Goal: Transaction & Acquisition: Purchase product/service

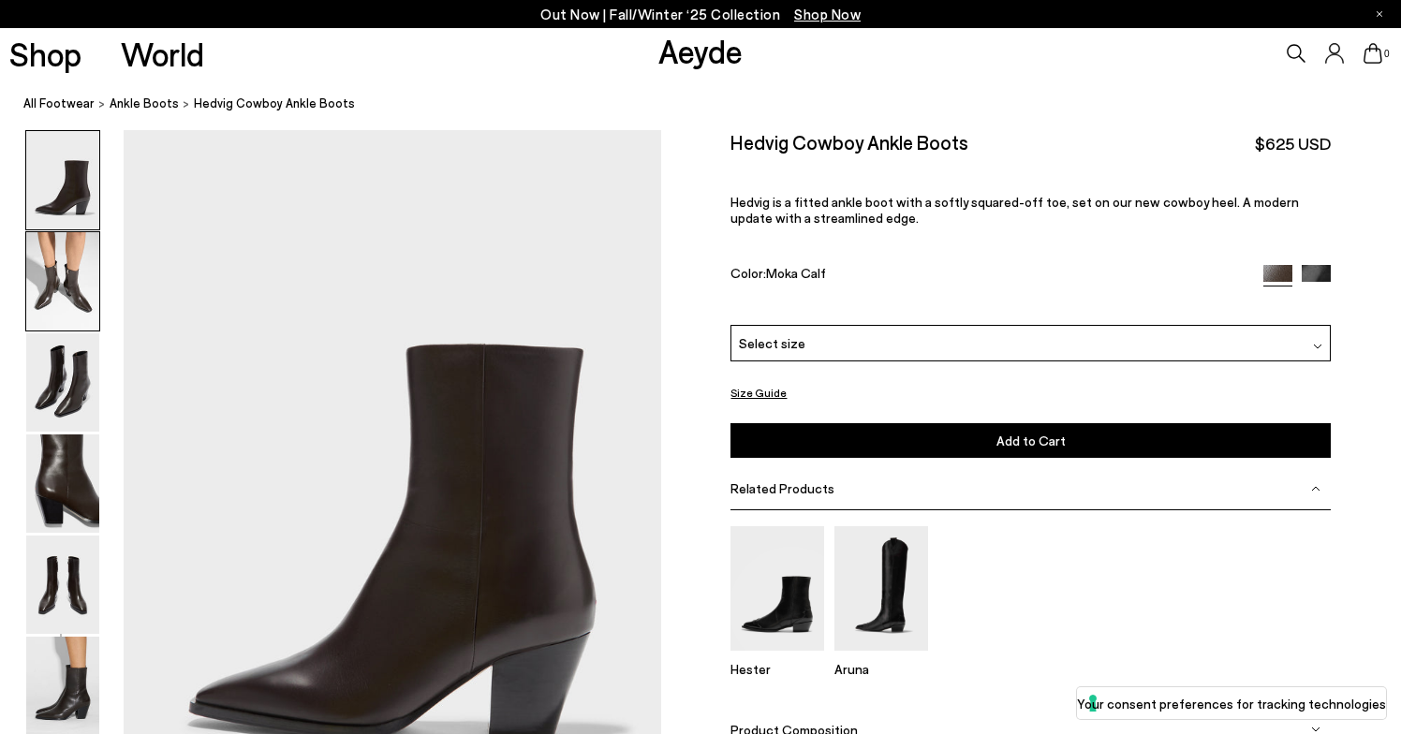
click at [68, 268] on img at bounding box center [62, 281] width 73 height 98
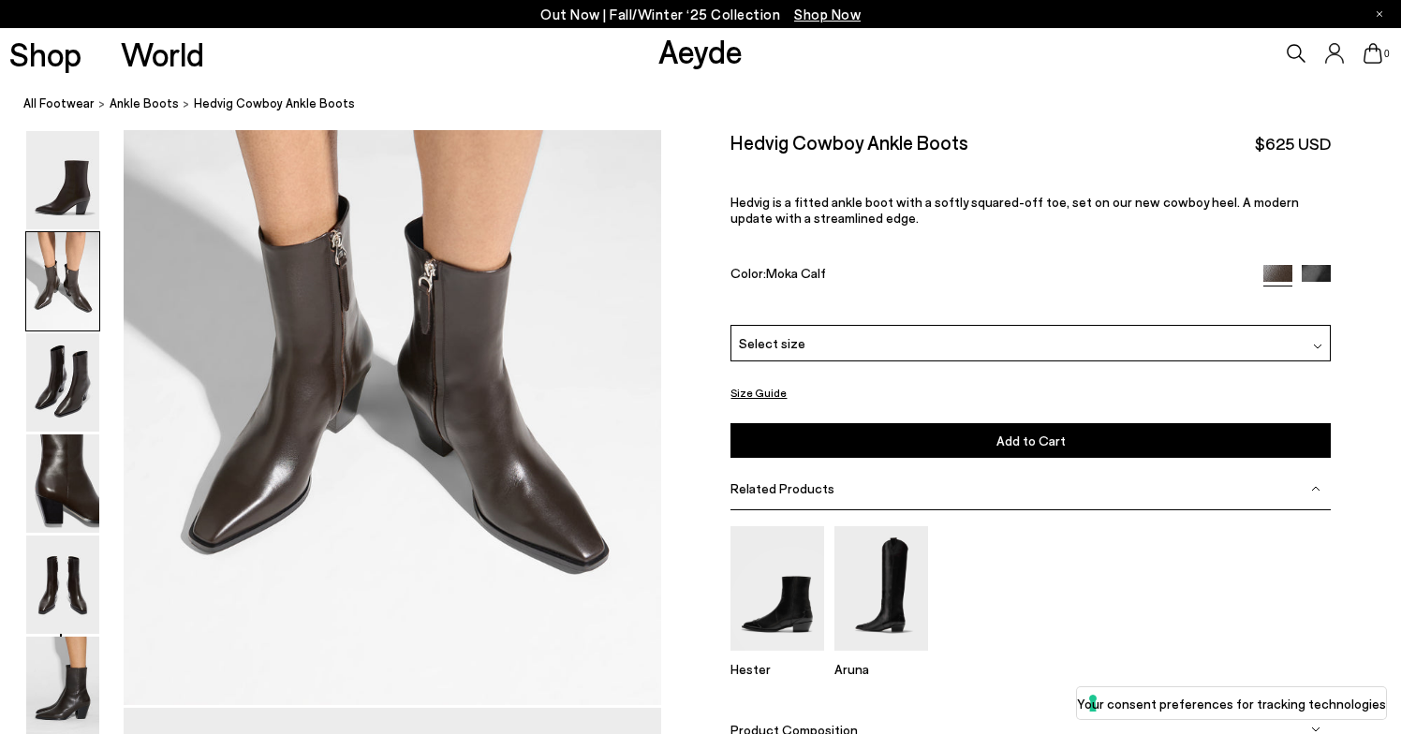
scroll to position [865, 0]
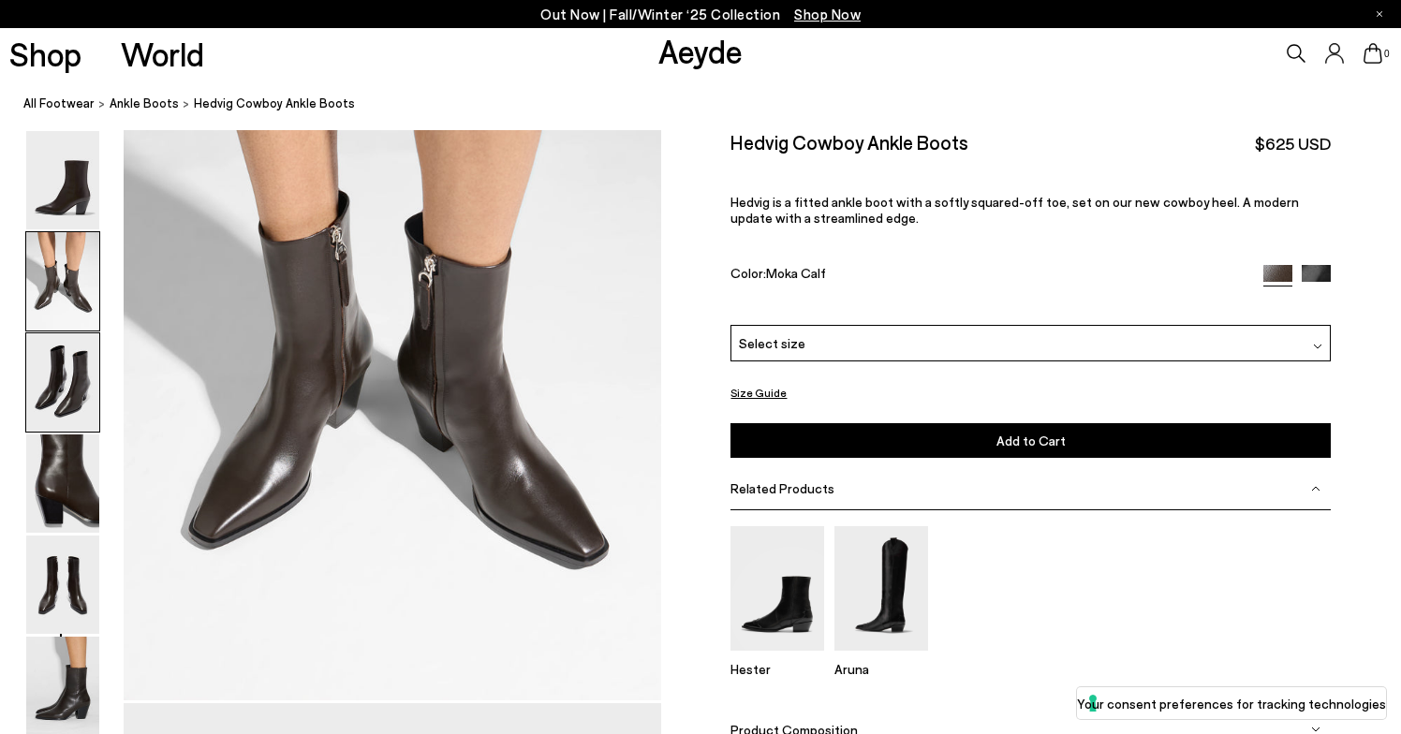
click at [69, 374] on img at bounding box center [62, 382] width 73 height 98
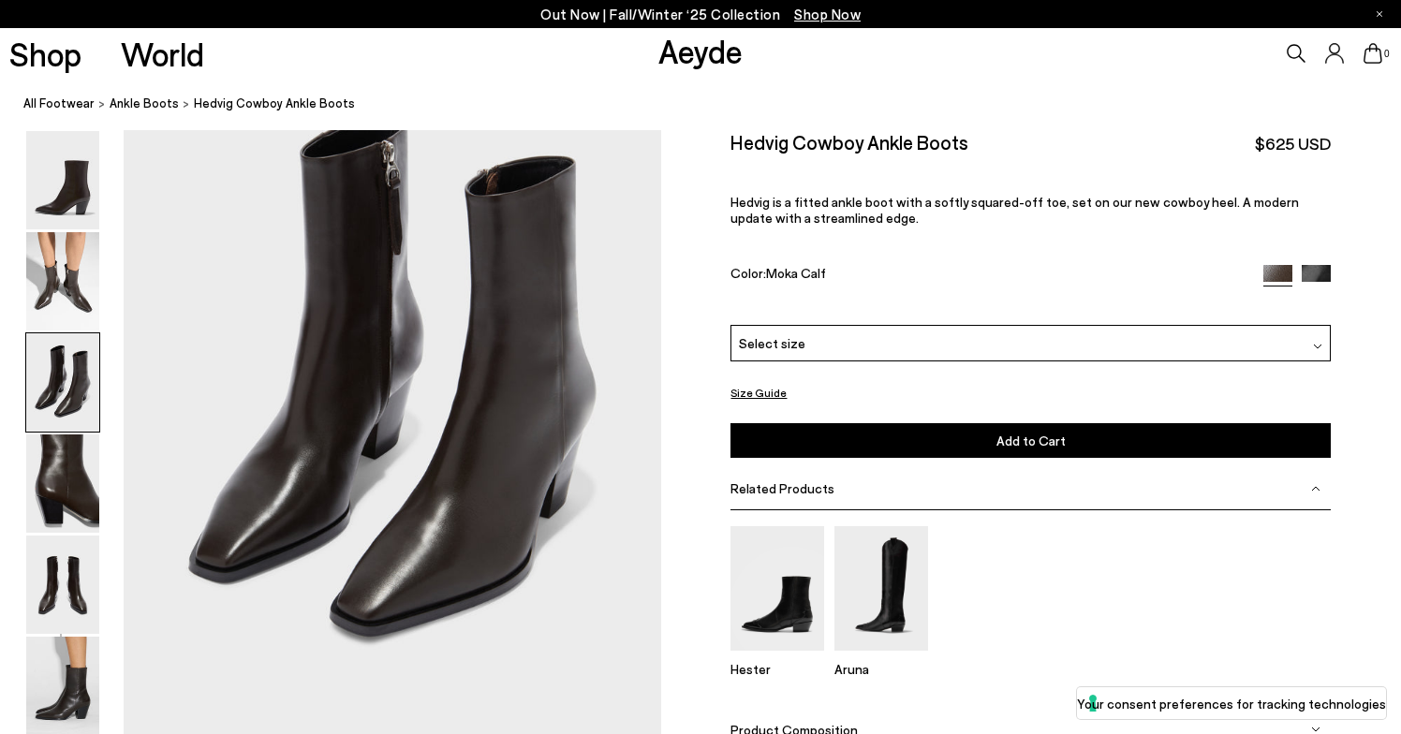
scroll to position [1545, 0]
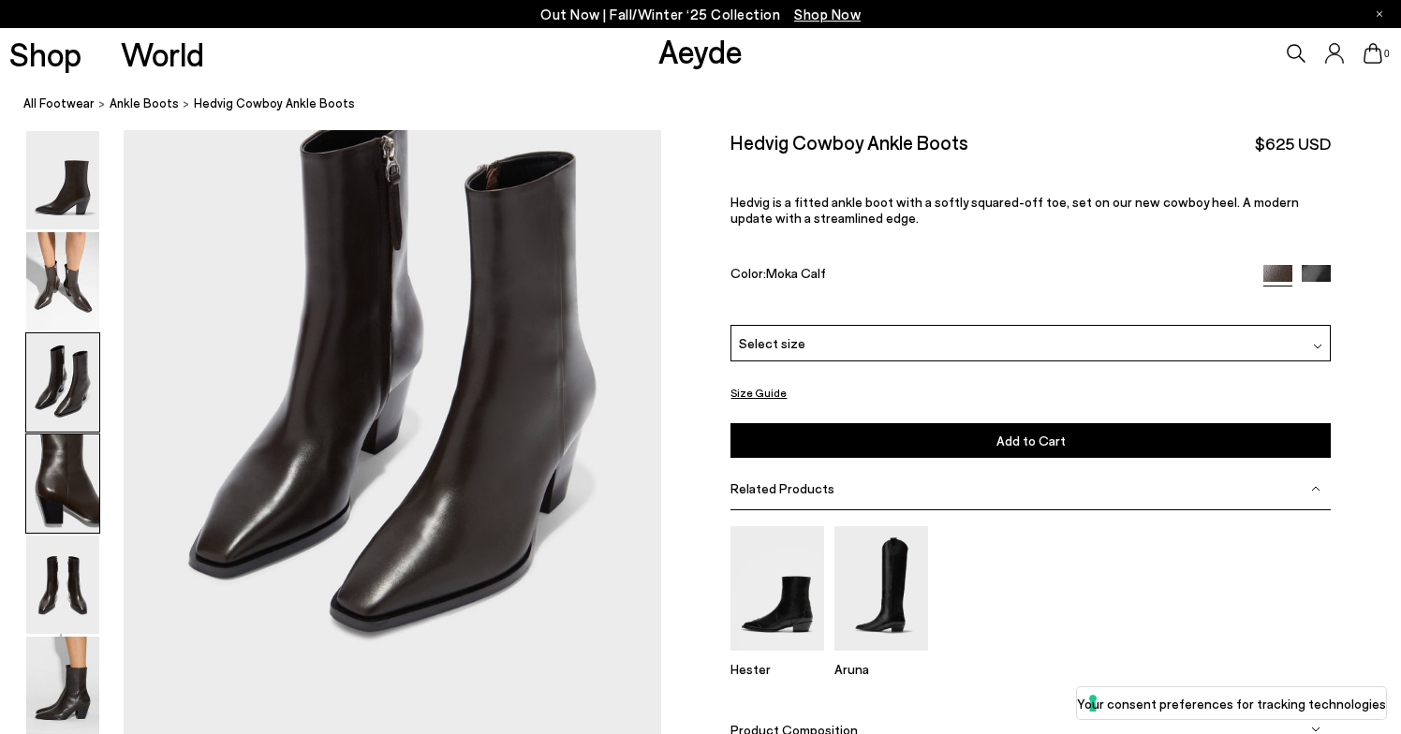
click at [55, 465] on img at bounding box center [62, 484] width 73 height 98
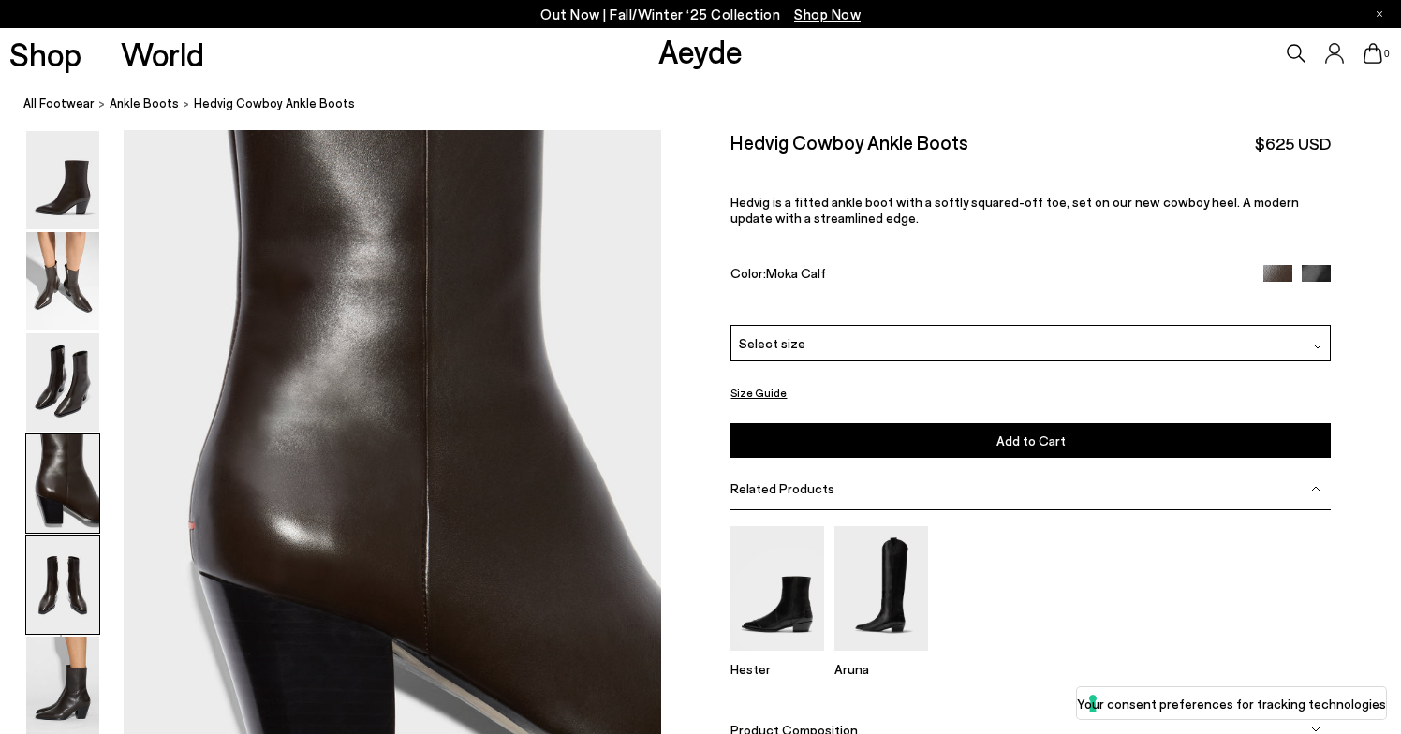
click at [54, 535] on div at bounding box center [62, 585] width 75 height 100
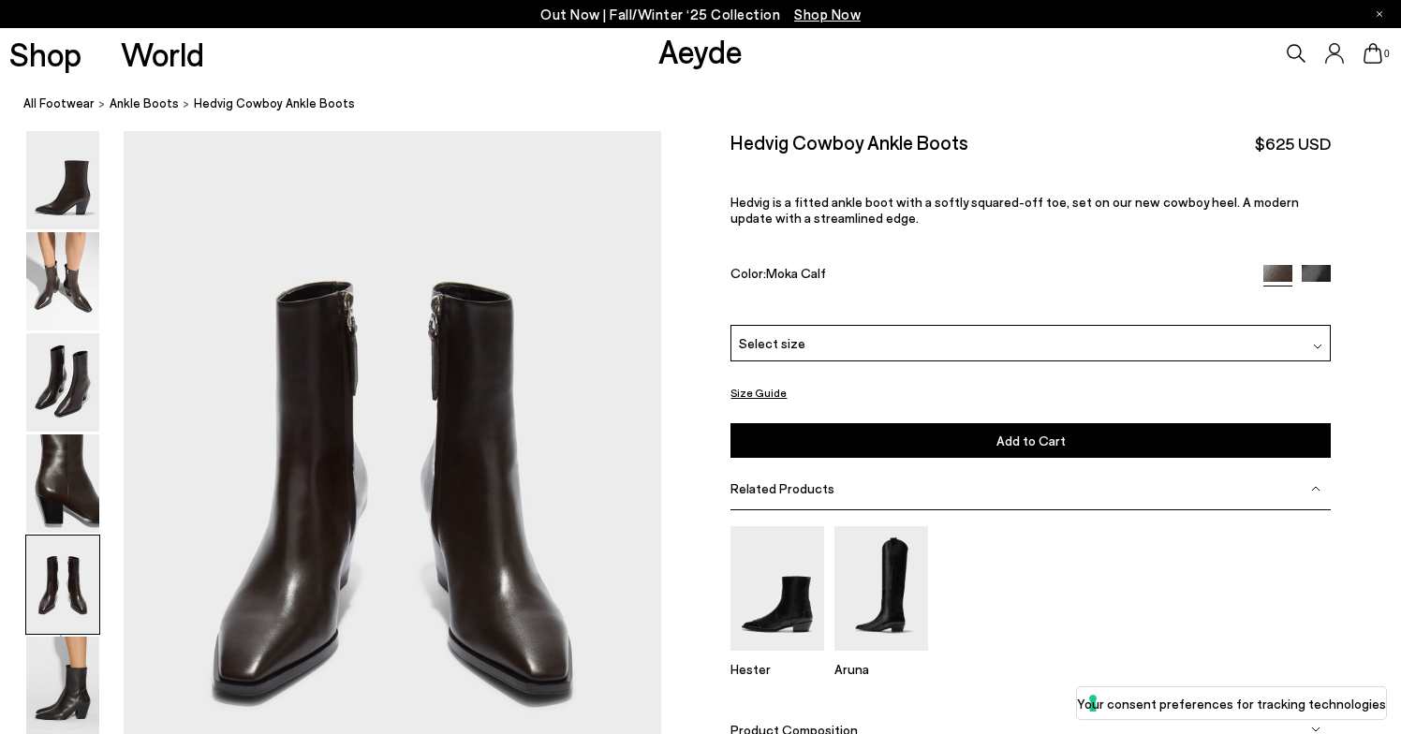
scroll to position [2877, 0]
click at [60, 631] on img at bounding box center [62, 585] width 73 height 98
click at [62, 688] on img at bounding box center [62, 686] width 73 height 98
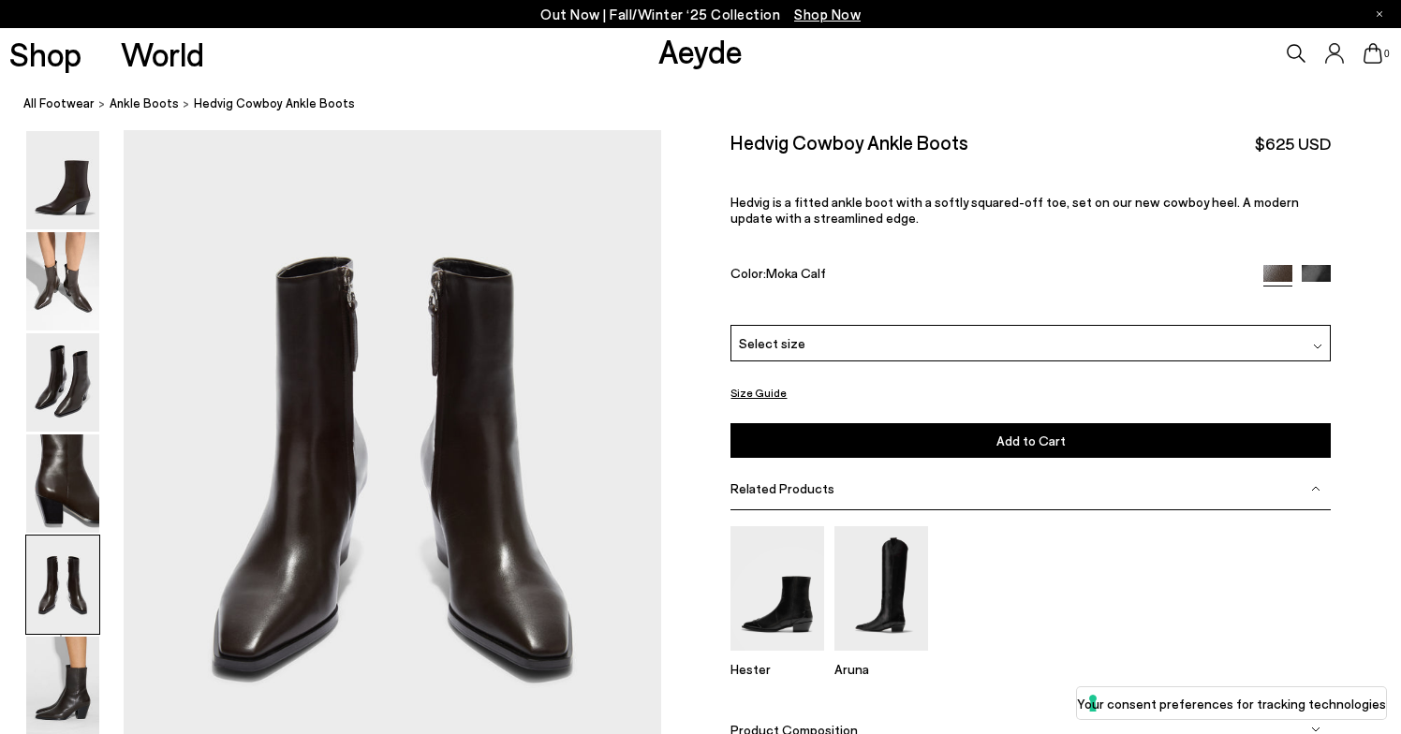
scroll to position [2900, 0]
click at [1322, 265] on img at bounding box center [1316, 279] width 29 height 29
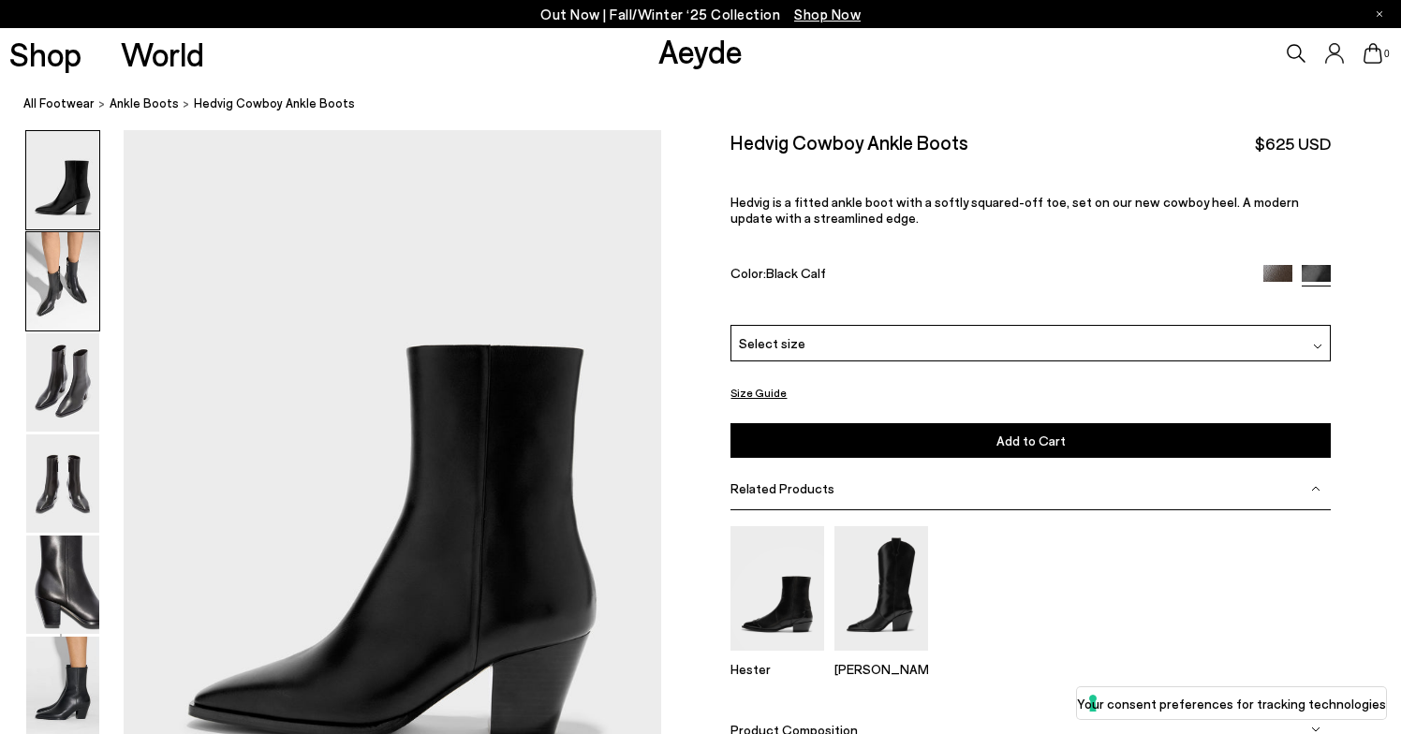
click at [64, 269] on img at bounding box center [62, 281] width 73 height 98
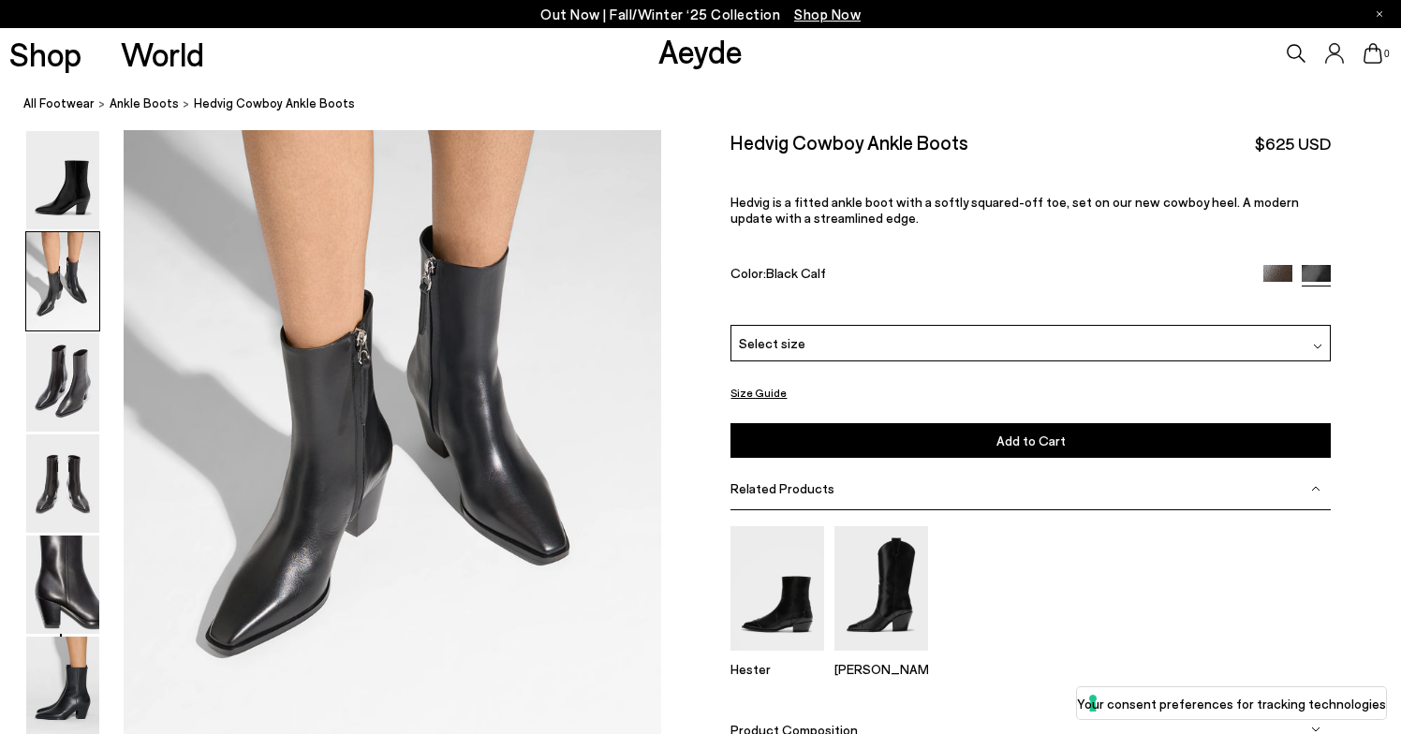
scroll to position [806, 0]
click at [45, 391] on img at bounding box center [62, 382] width 73 height 98
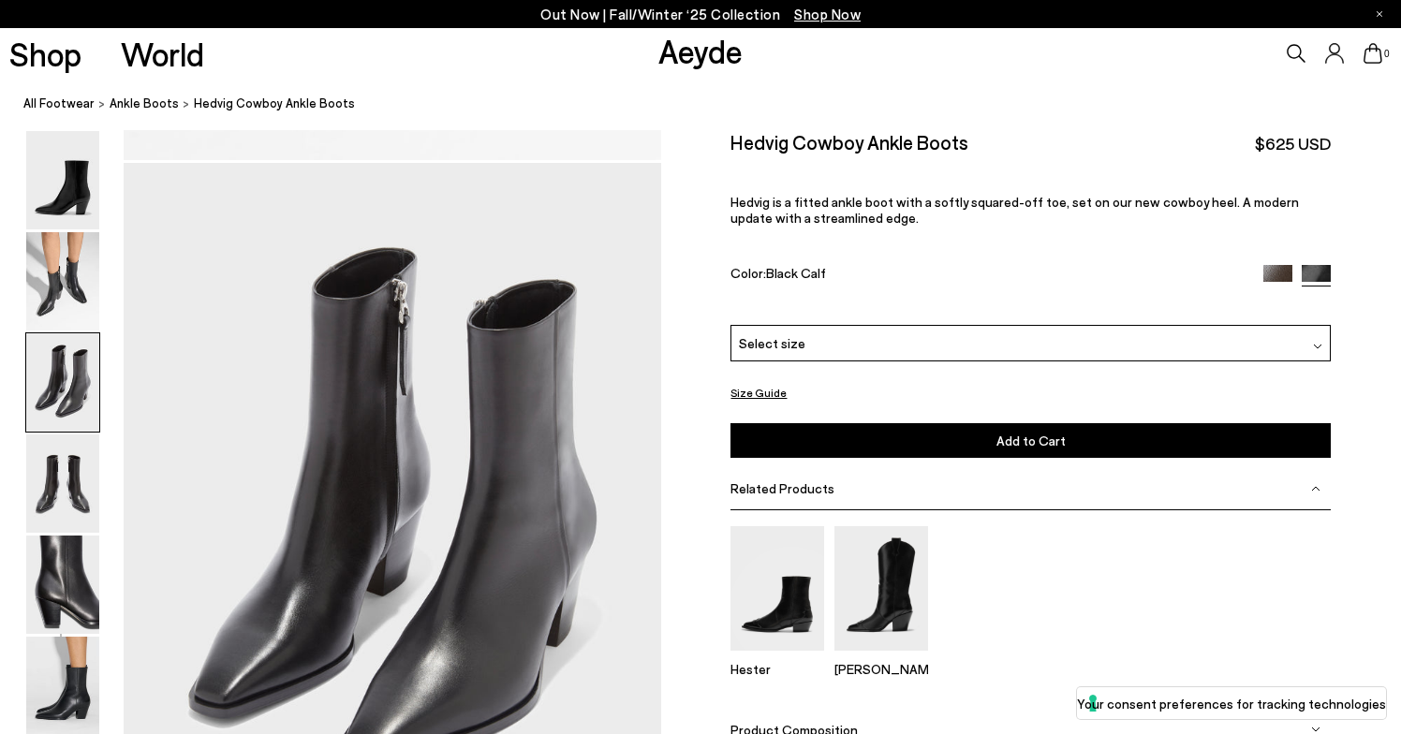
scroll to position [1440, 0]
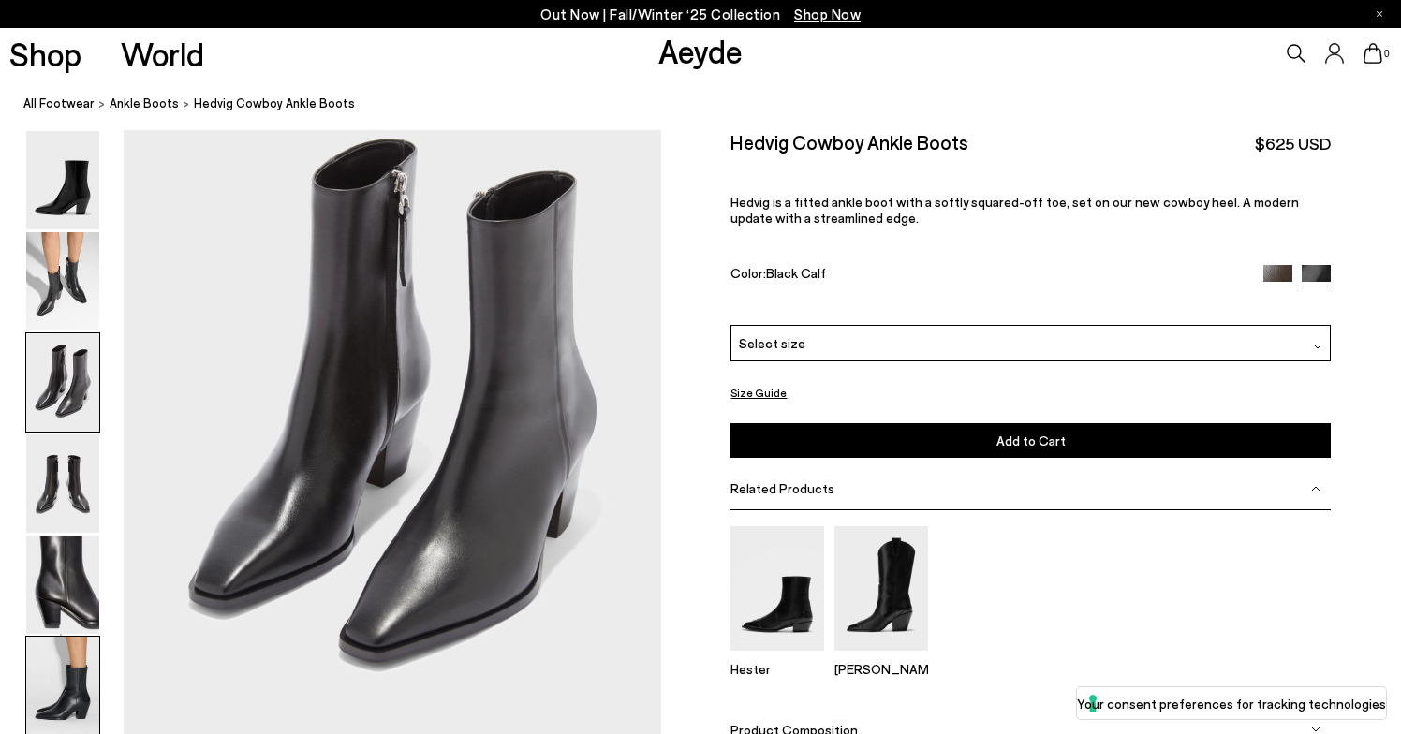
click at [48, 681] on img at bounding box center [62, 686] width 73 height 98
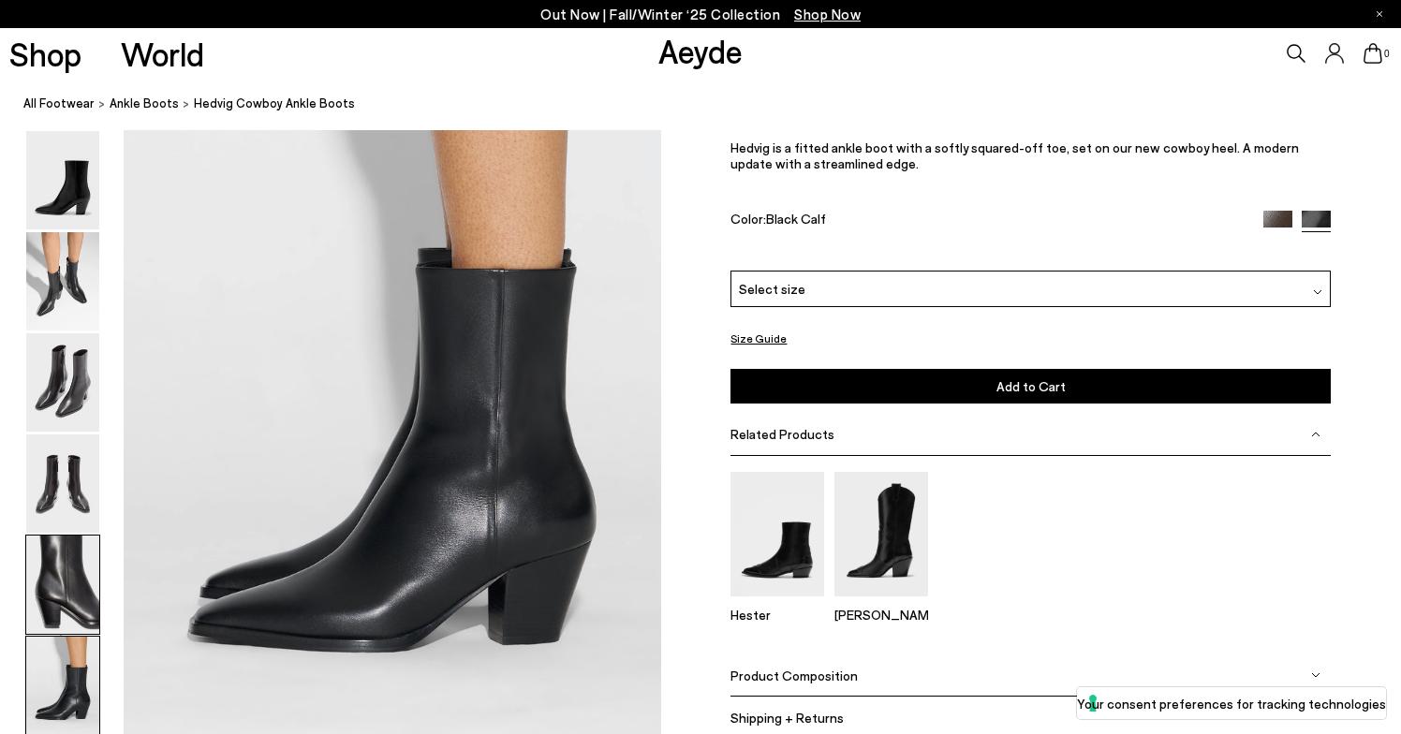
scroll to position [3726, 0]
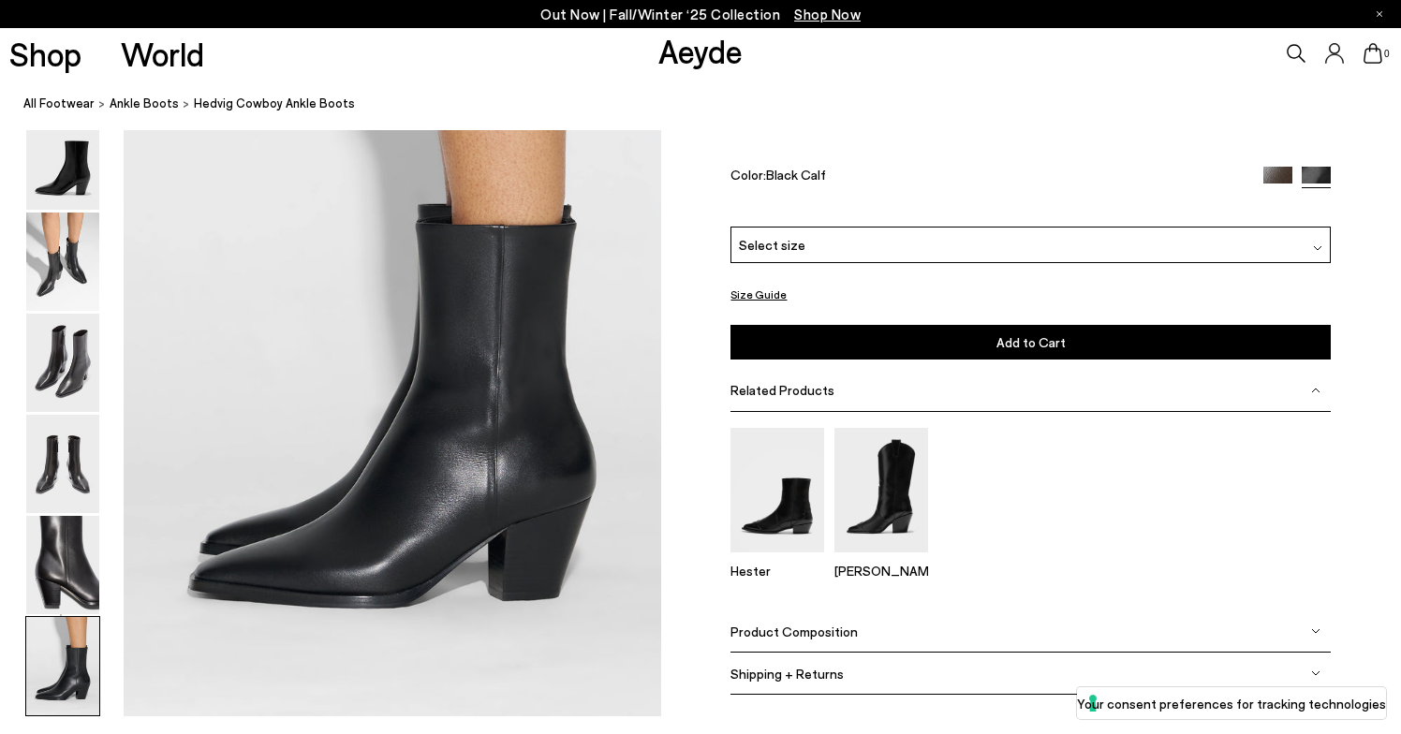
click at [849, 258] on div "Select size" at bounding box center [1031, 244] width 600 height 37
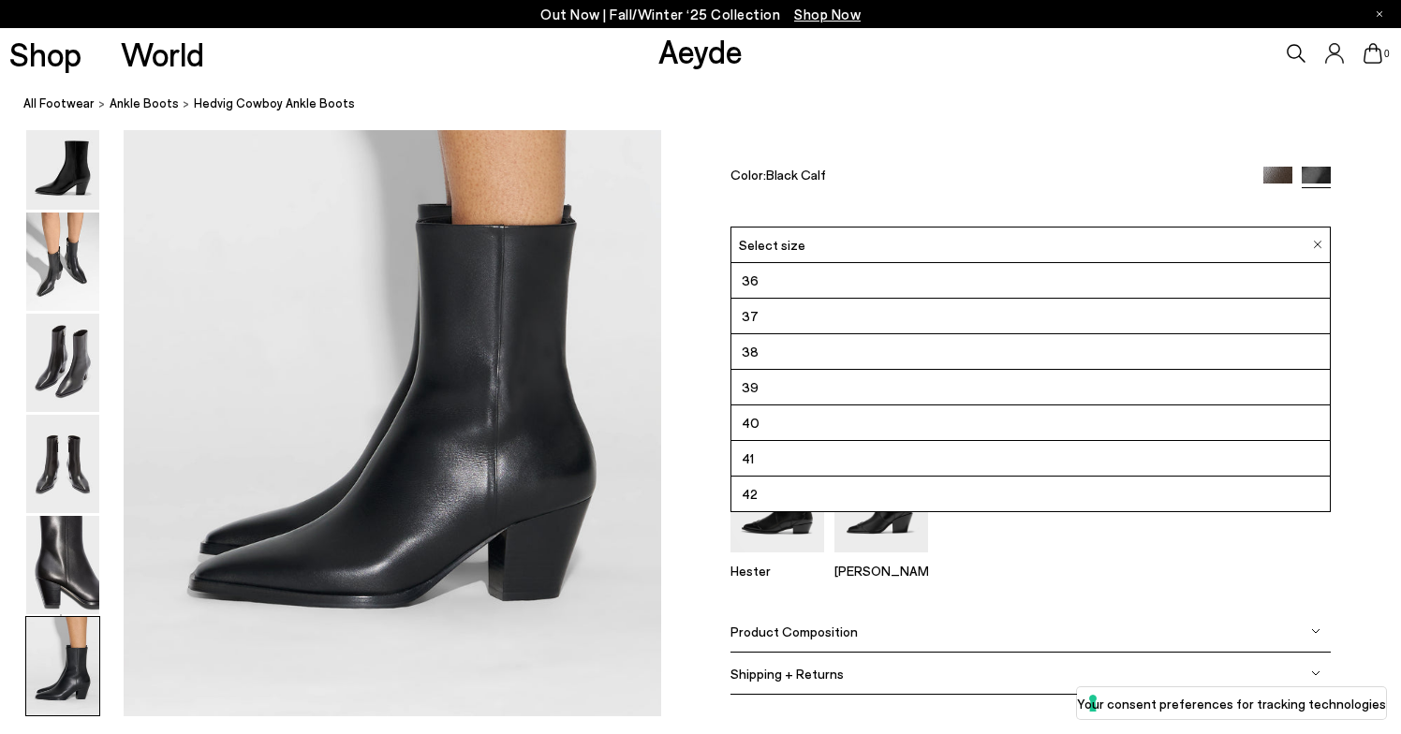
click at [804, 384] on li "39" at bounding box center [1030, 387] width 598 height 36
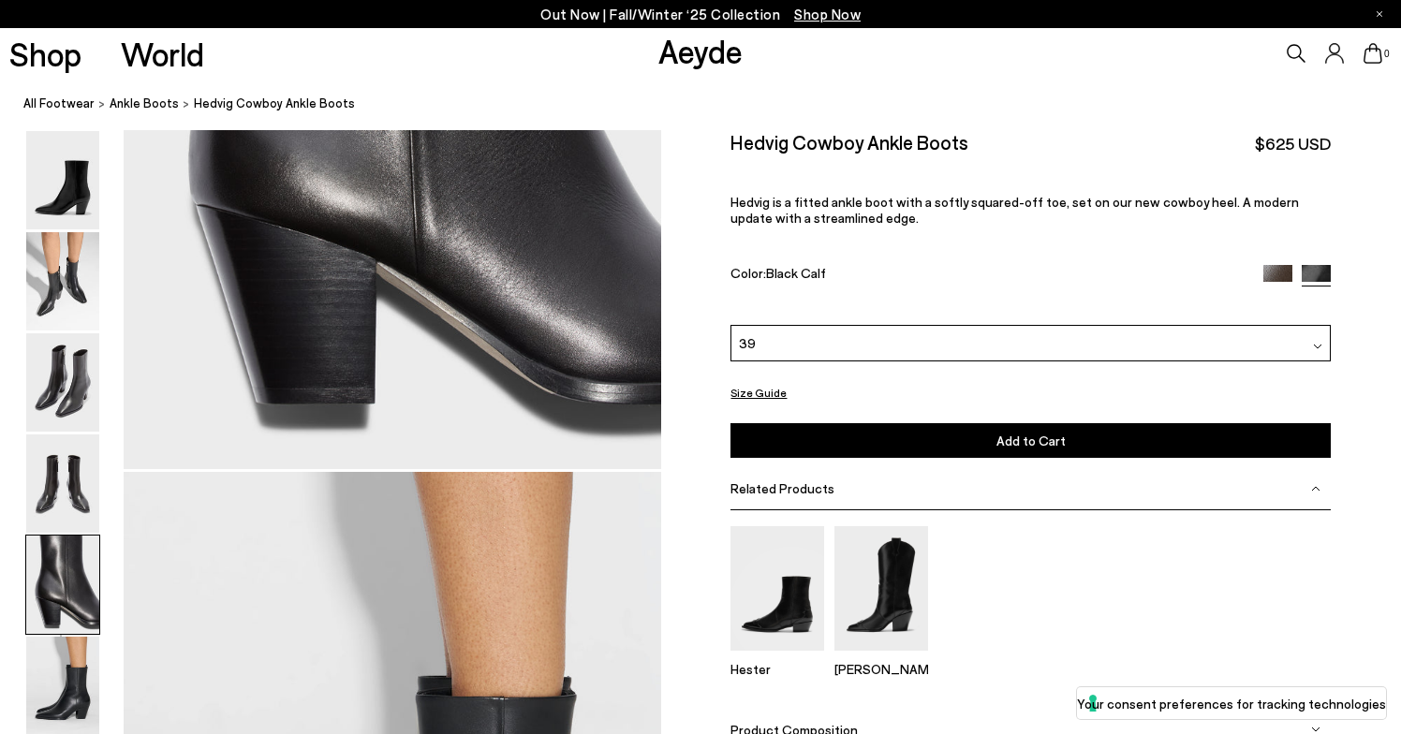
scroll to position [3240, 0]
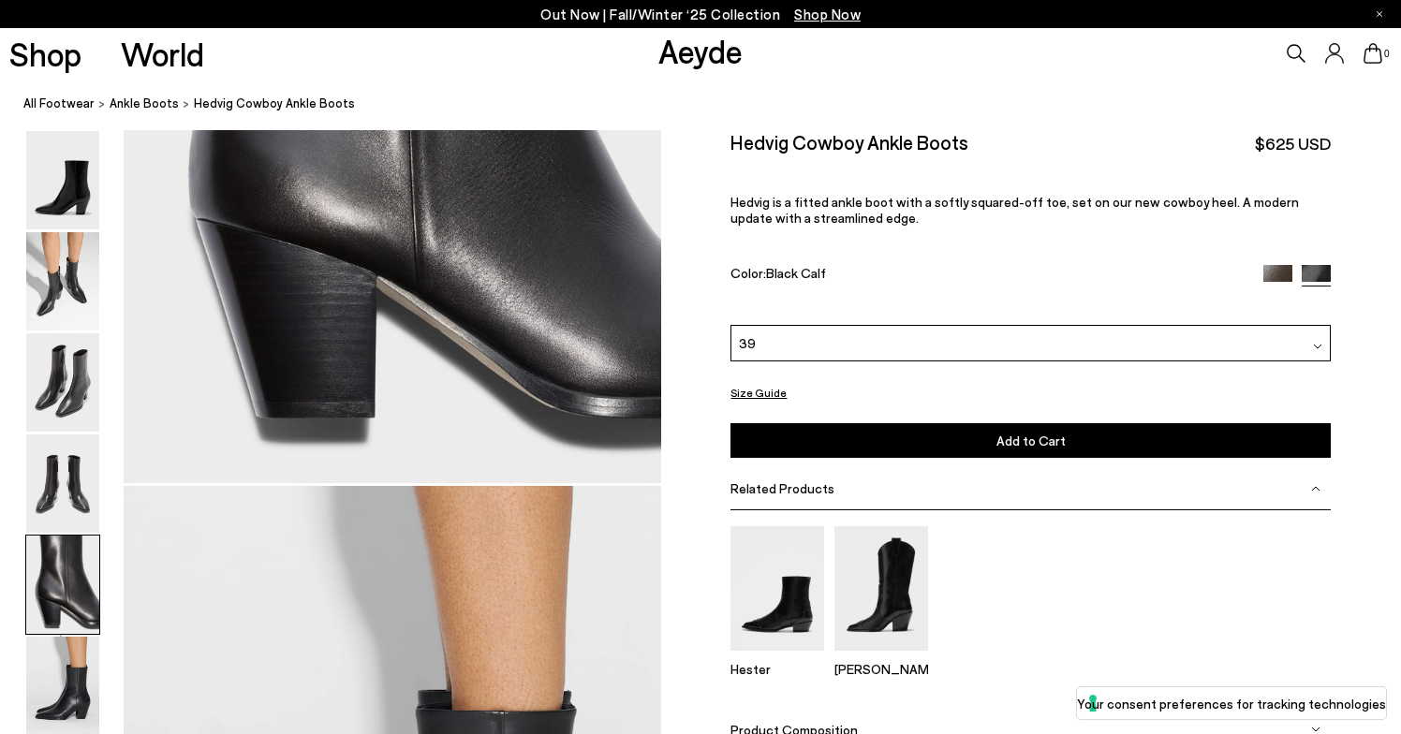
click at [853, 439] on button "Add to Cart Select a Size First" at bounding box center [1031, 440] width 600 height 35
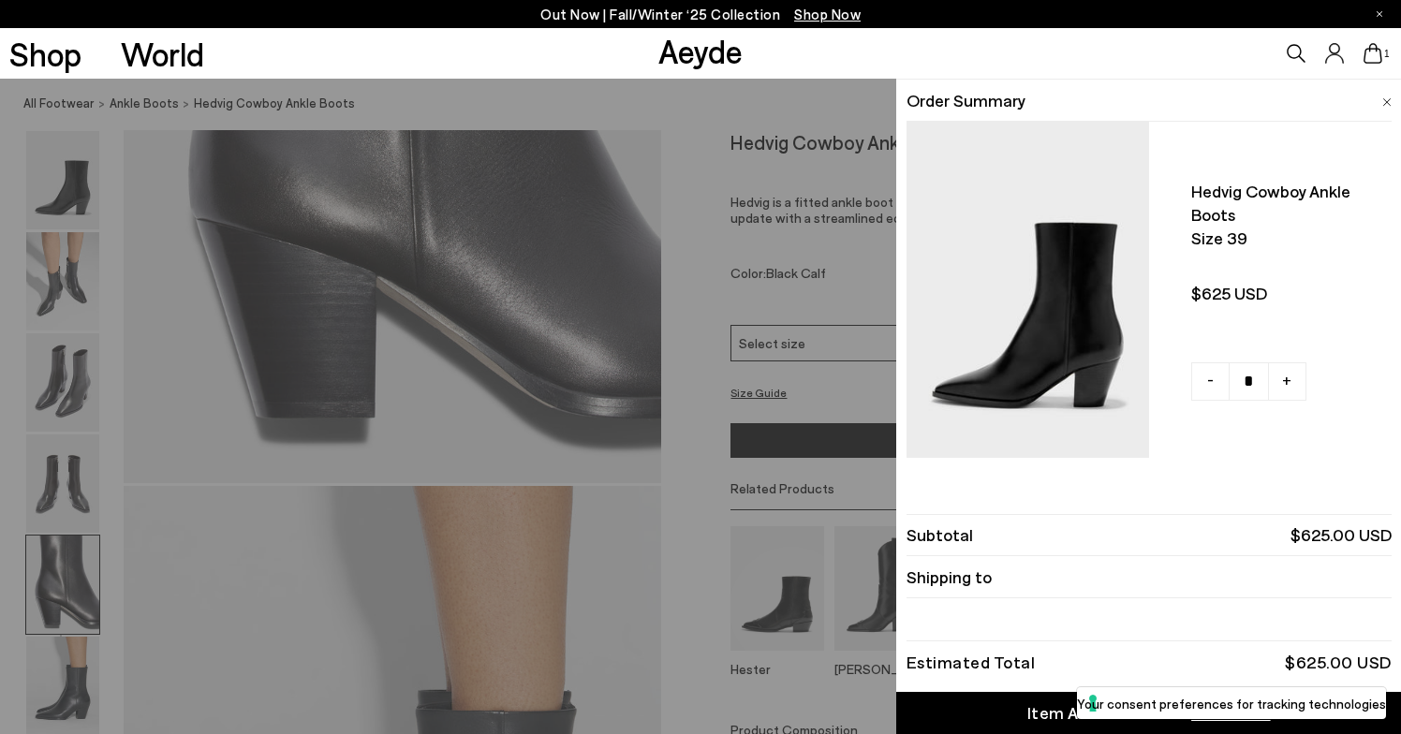
click at [823, 96] on div "Quick Add Color Size View Details Order Summary Hedvig cowboy ankle boots Size …" at bounding box center [700, 407] width 1401 height 656
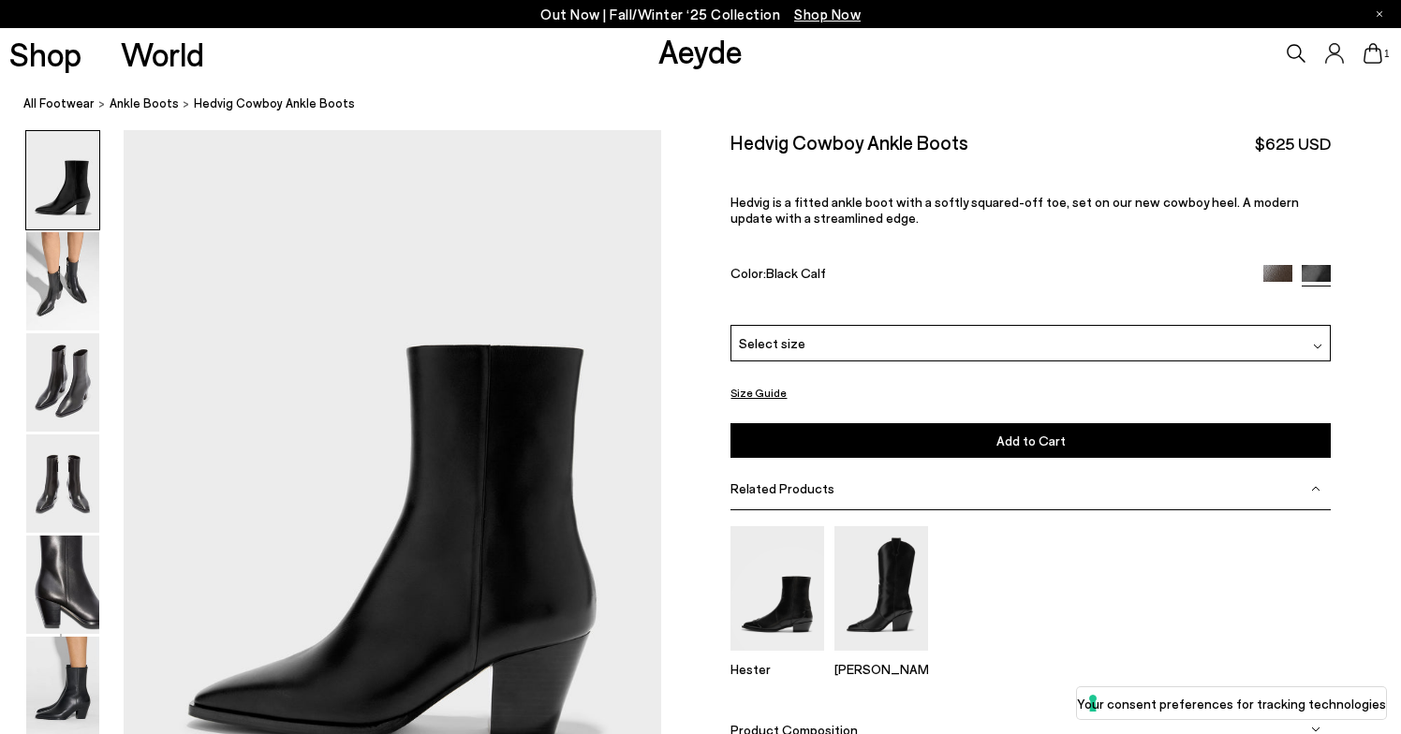
scroll to position [0, 0]
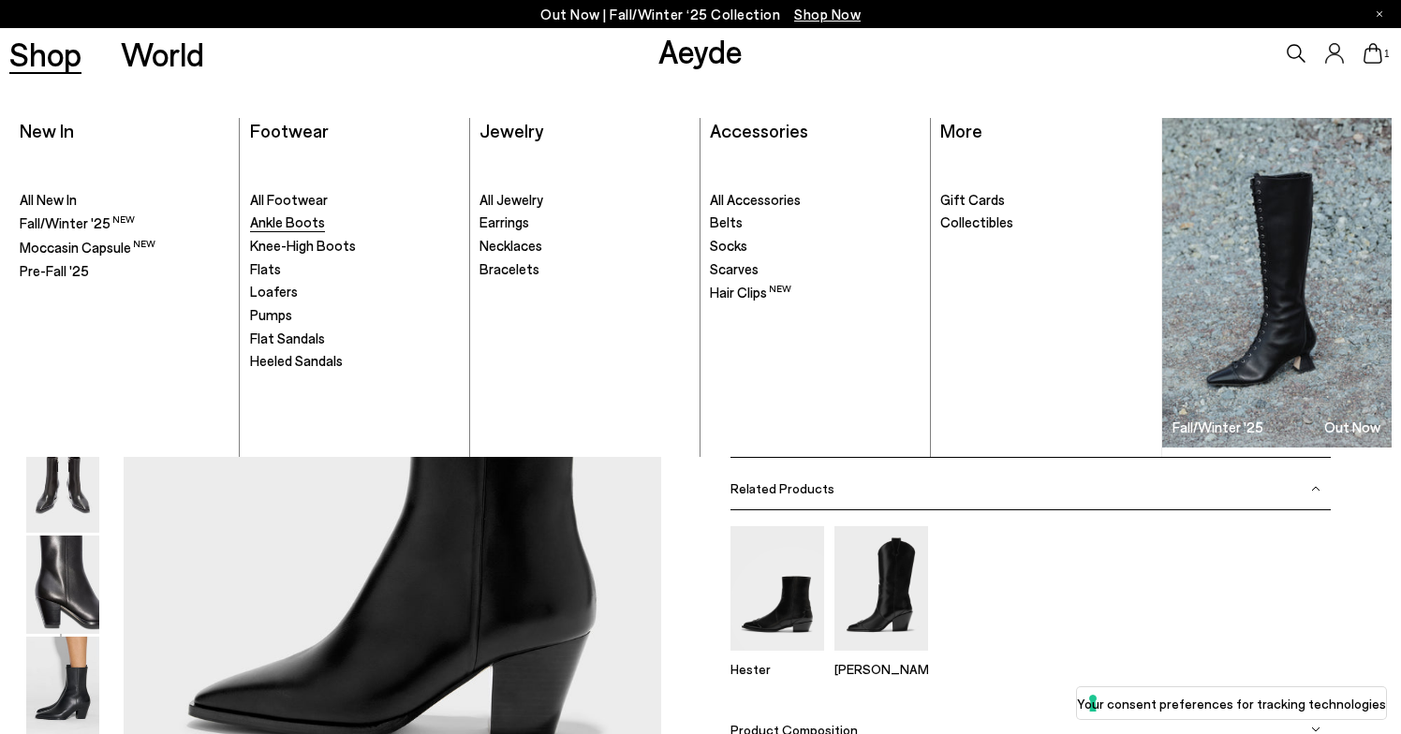
click at [311, 223] on span "Ankle Boots" at bounding box center [287, 222] width 75 height 17
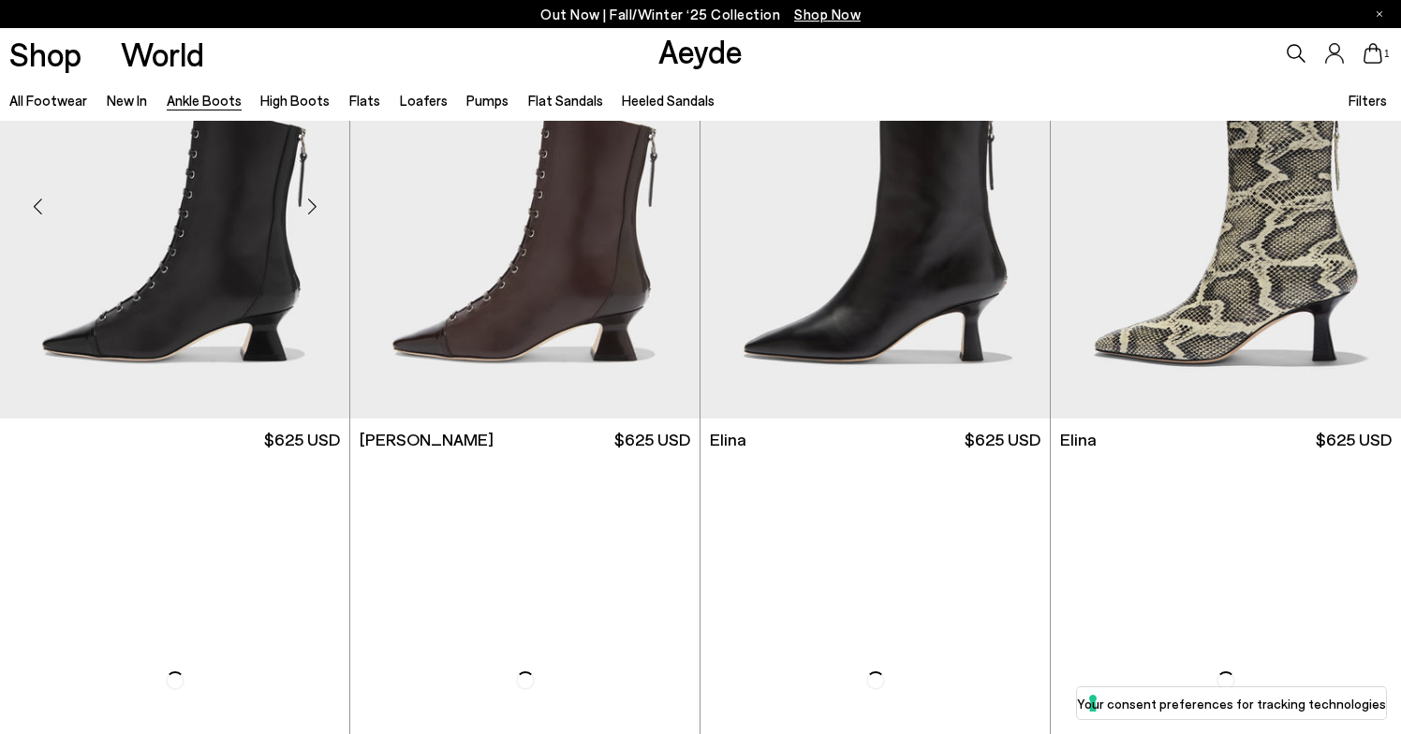
scroll to position [143, 0]
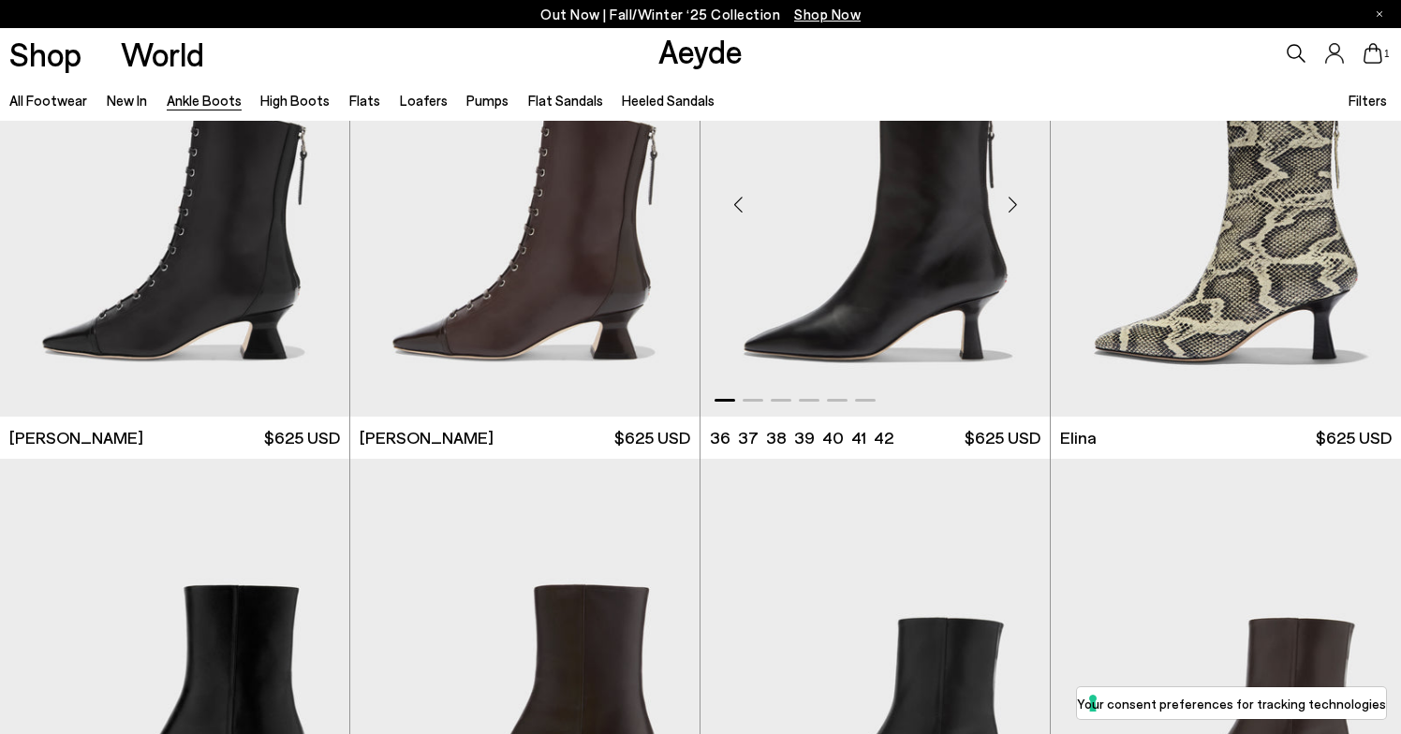
click at [1017, 204] on div "Next slide" at bounding box center [1012, 205] width 56 height 56
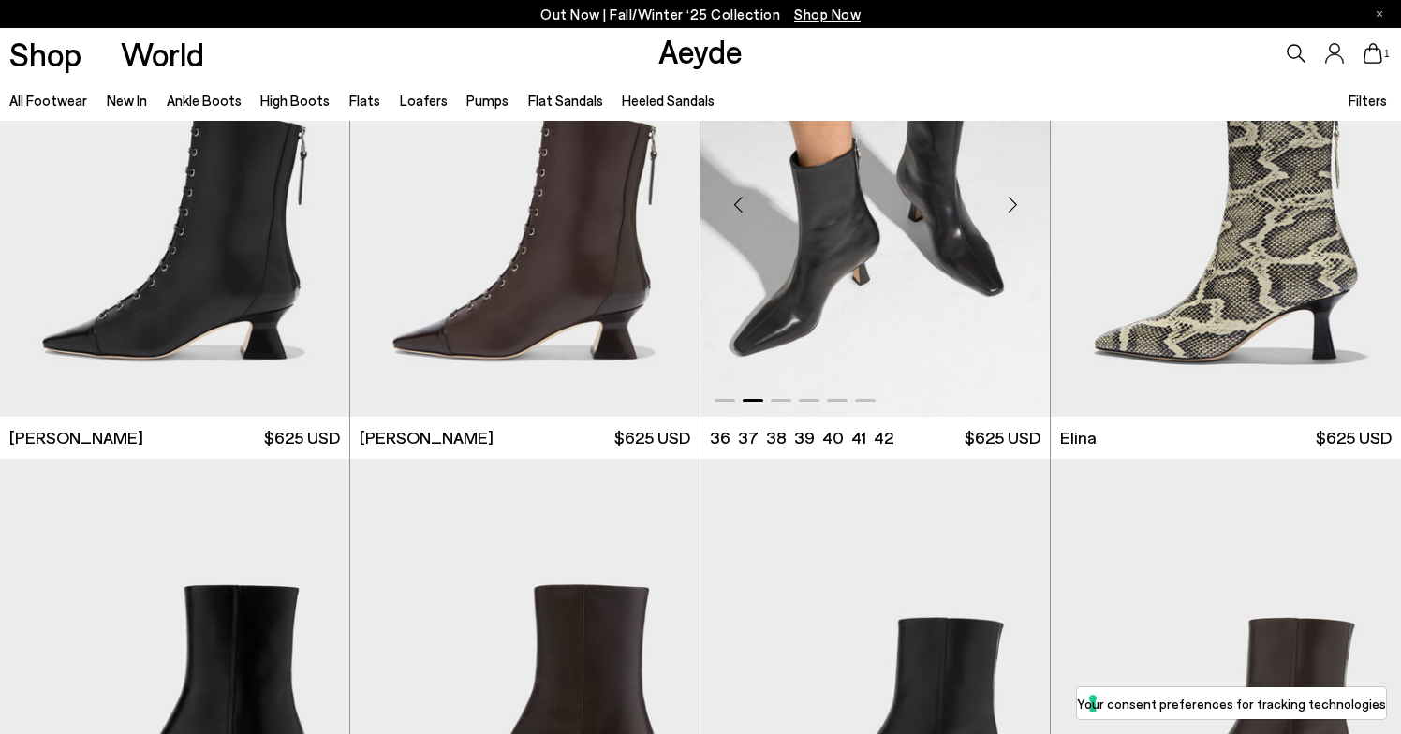
click at [1012, 204] on div "Next slide" at bounding box center [1012, 205] width 56 height 56
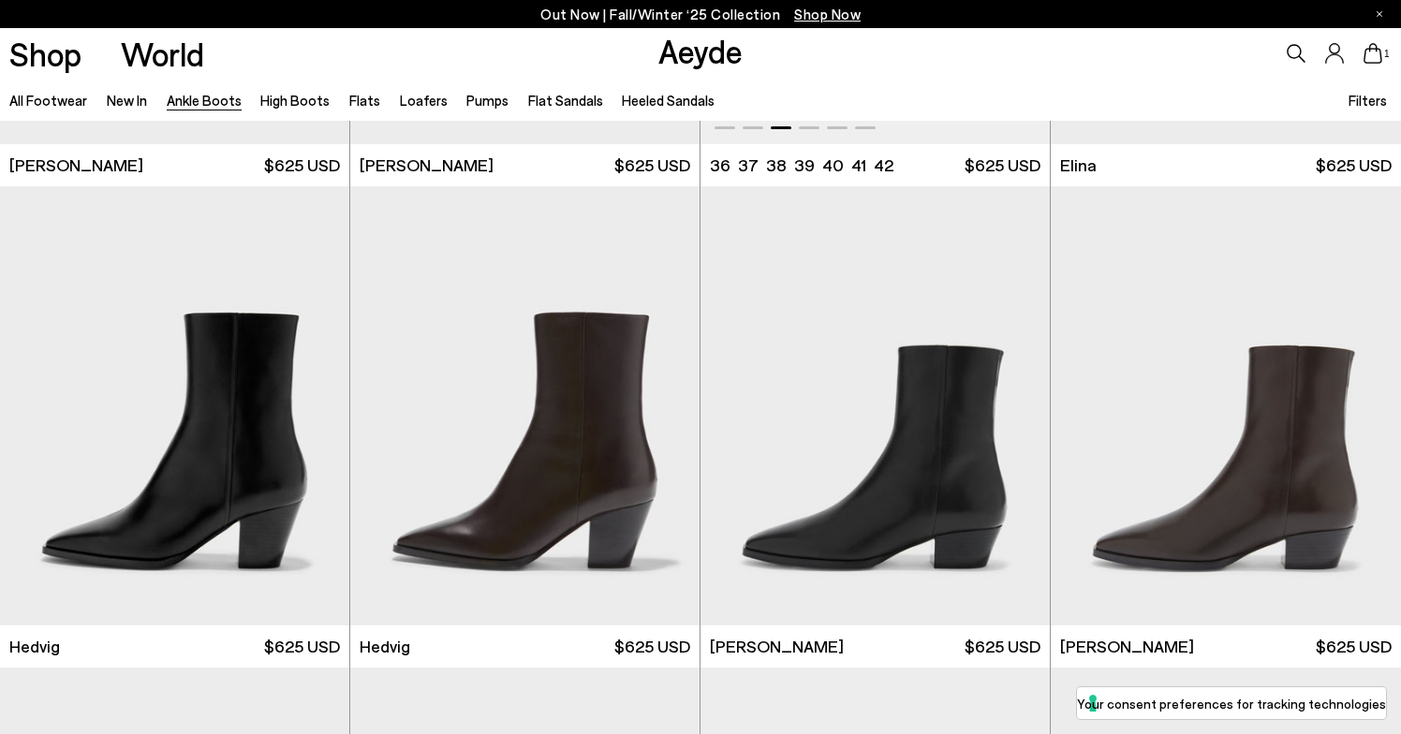
scroll to position [441, 0]
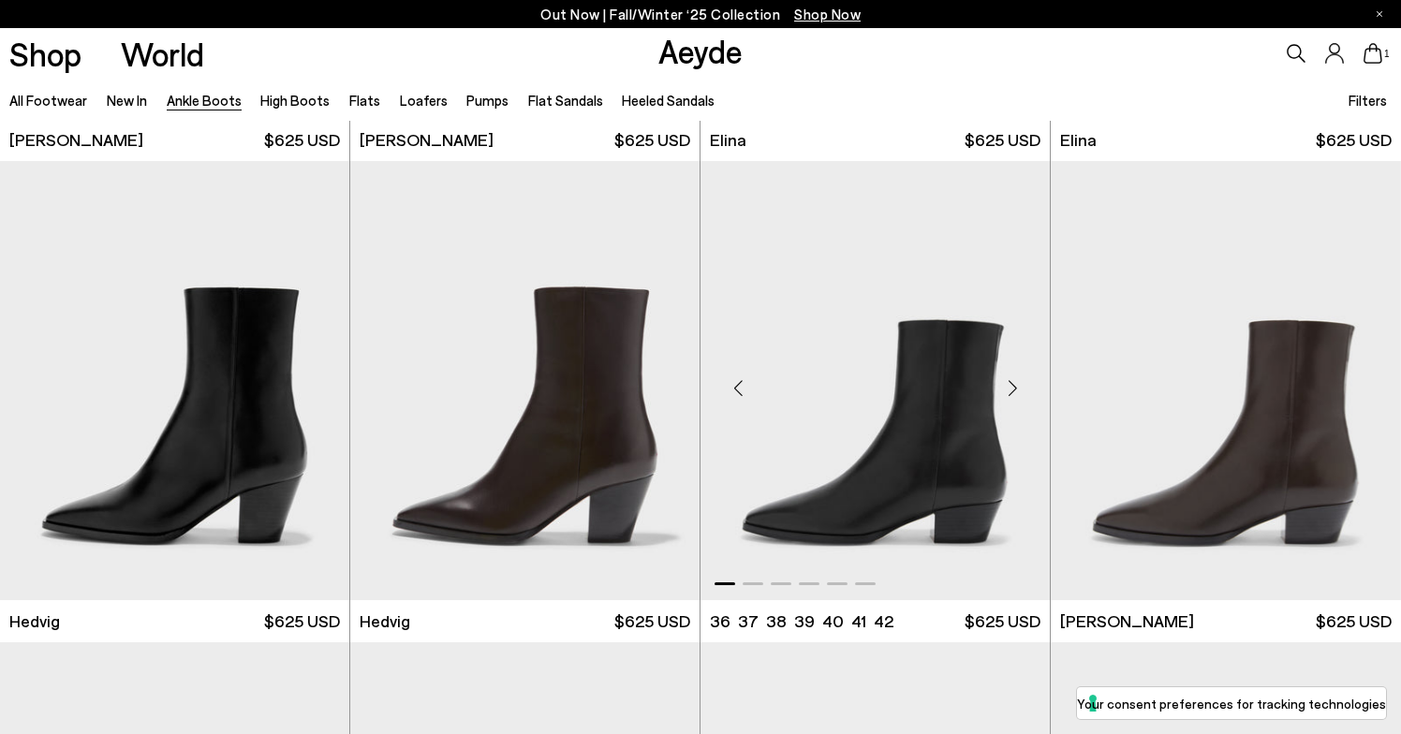
click at [1012, 388] on div "Next slide" at bounding box center [1012, 389] width 56 height 56
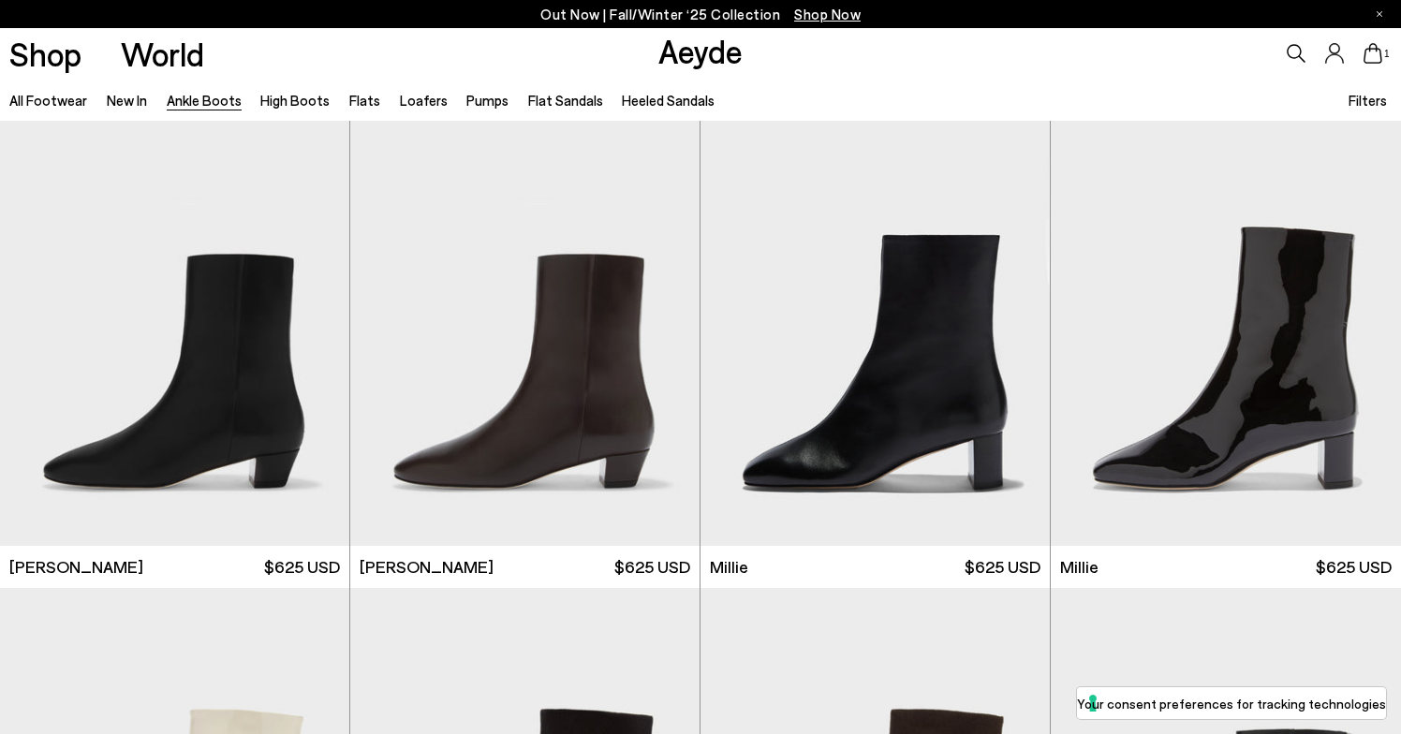
scroll to position [3404, 0]
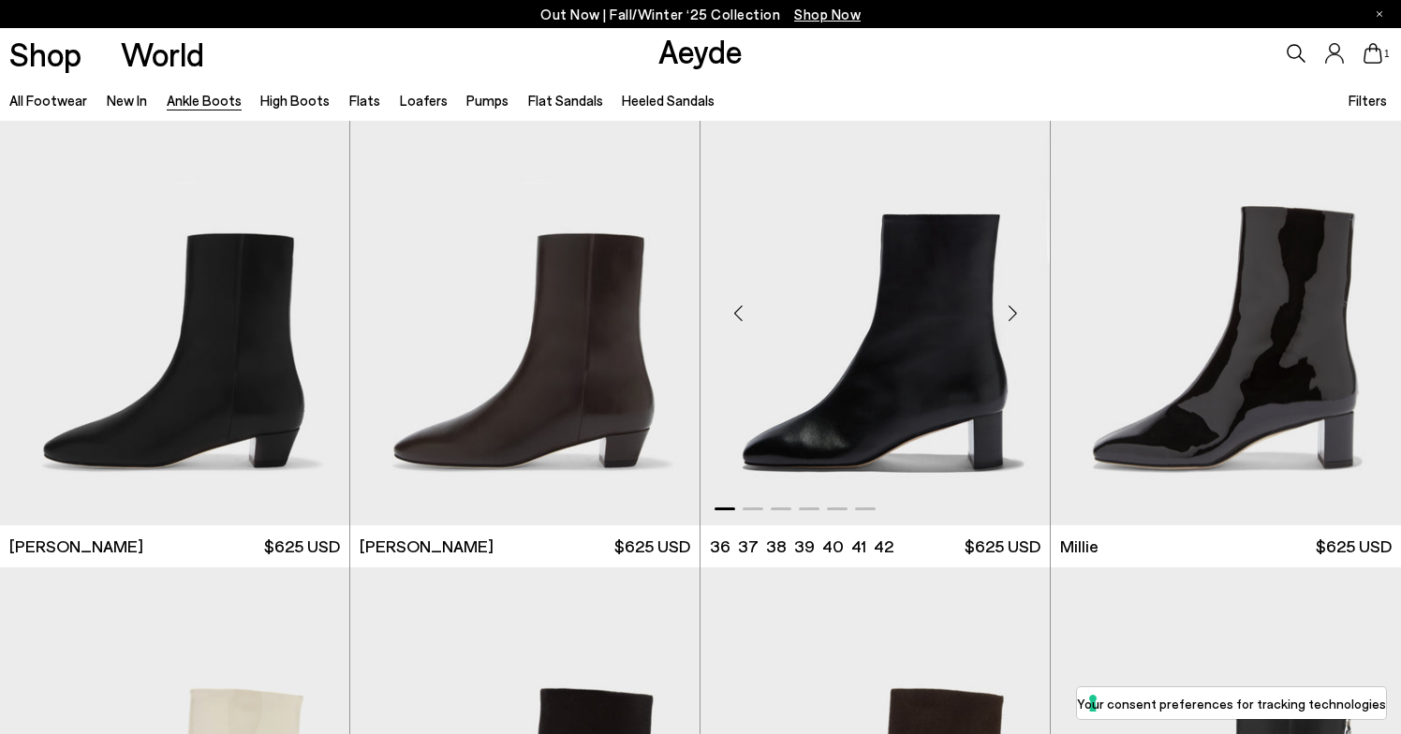
click at [1008, 319] on div "Next slide" at bounding box center [1012, 313] width 56 height 56
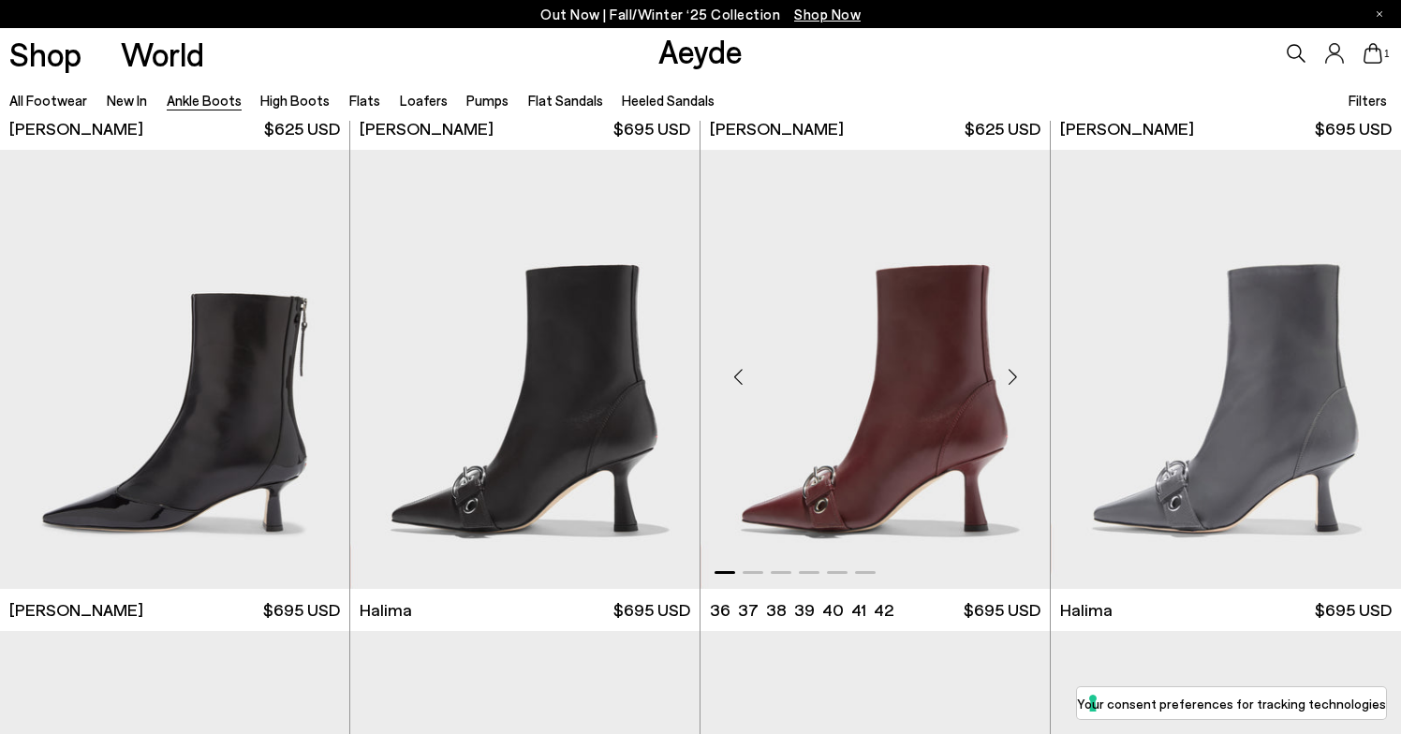
scroll to position [4787, 0]
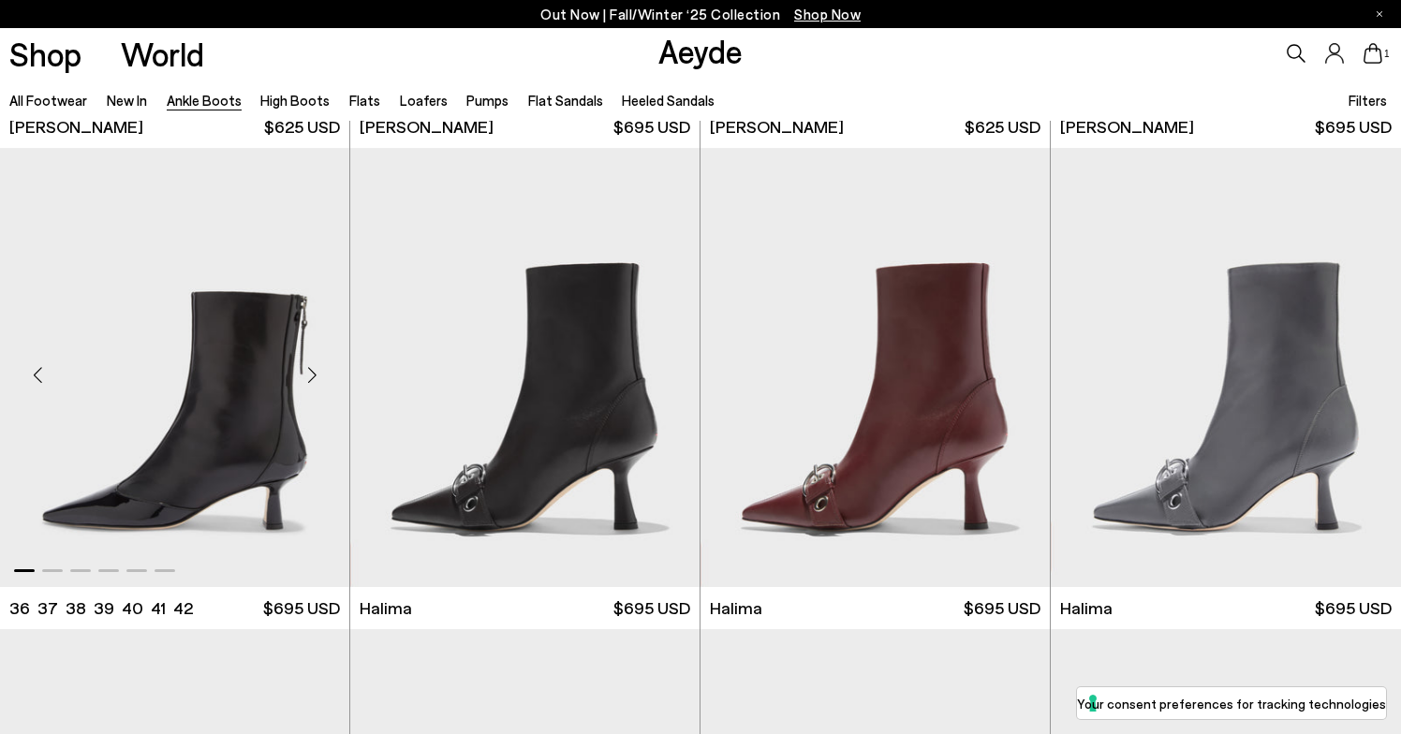
click at [317, 374] on div "Next slide" at bounding box center [312, 375] width 56 height 56
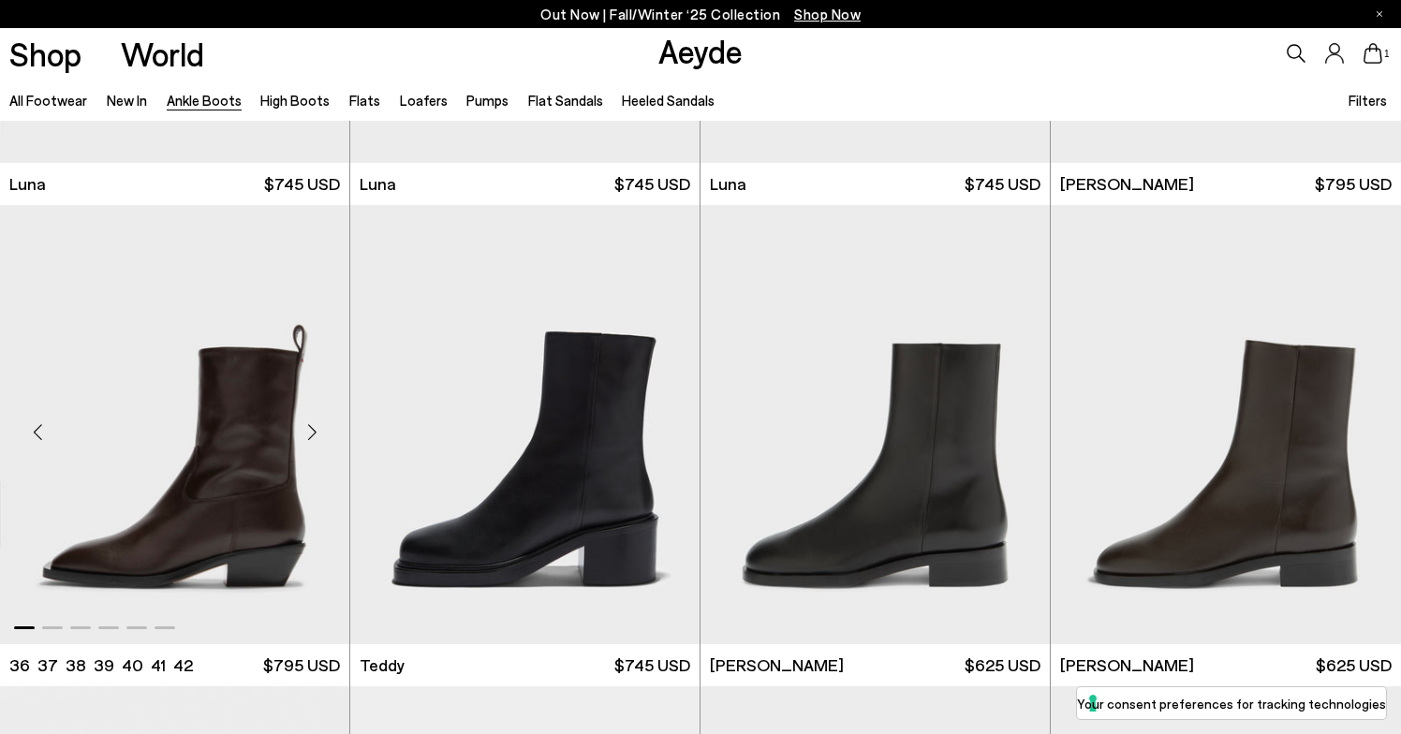
scroll to position [6204, 0]
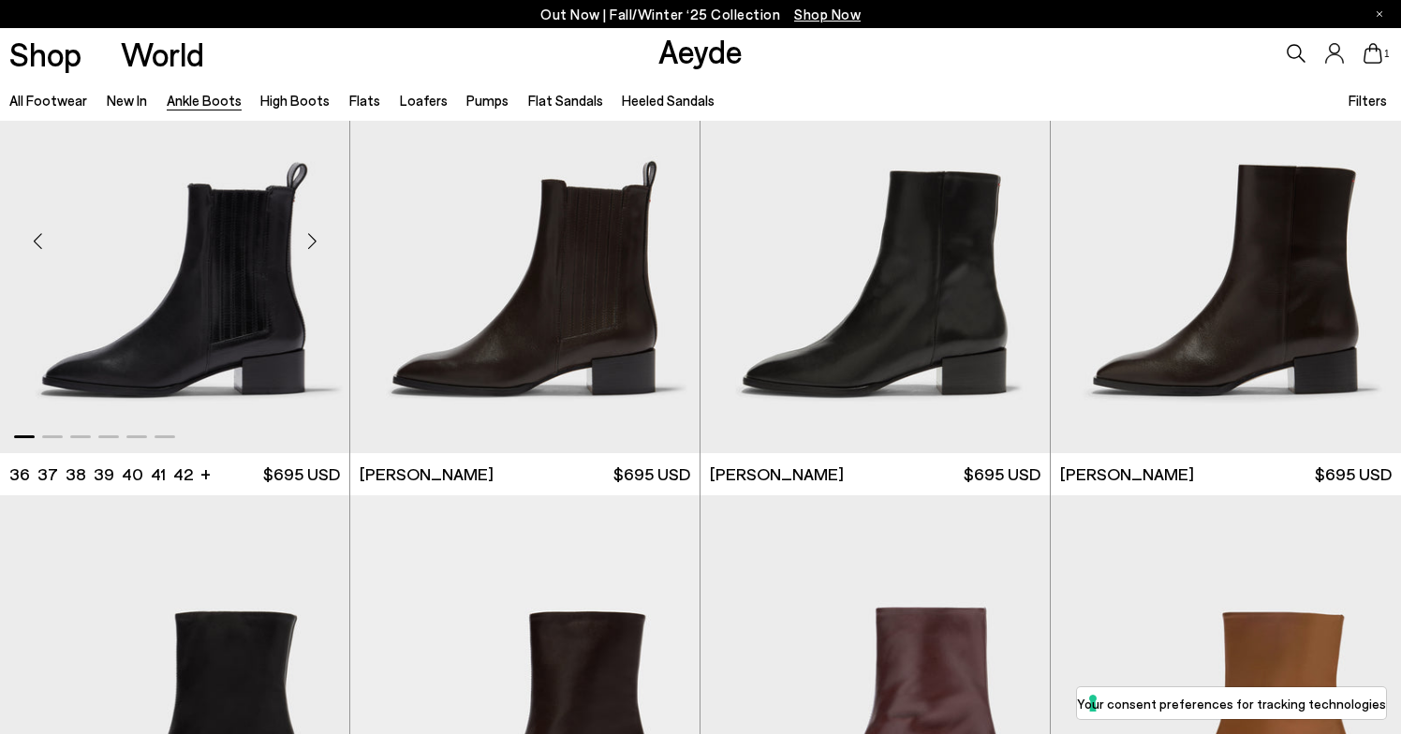
scroll to position [8278, 0]
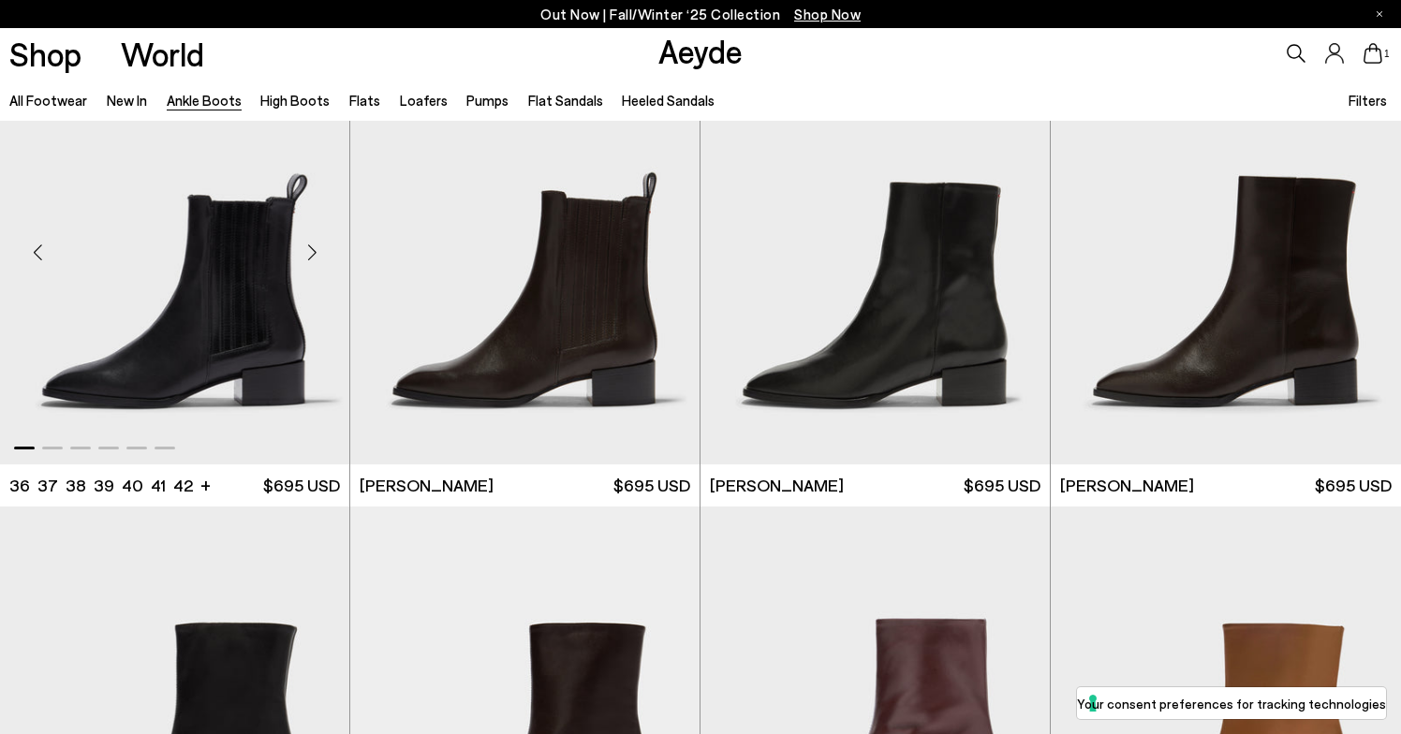
click at [314, 251] on div "Next slide" at bounding box center [312, 253] width 56 height 56
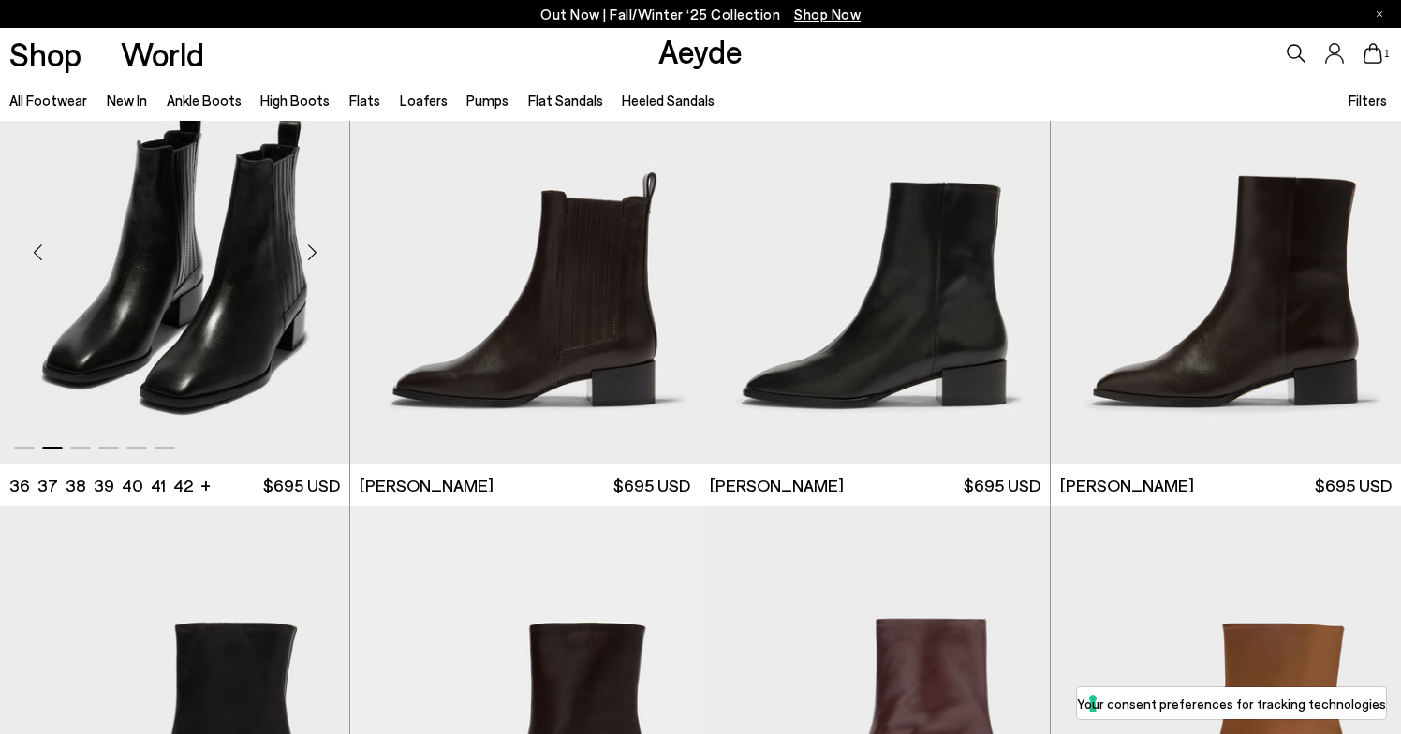
click at [314, 251] on div "Next slide" at bounding box center [312, 253] width 56 height 56
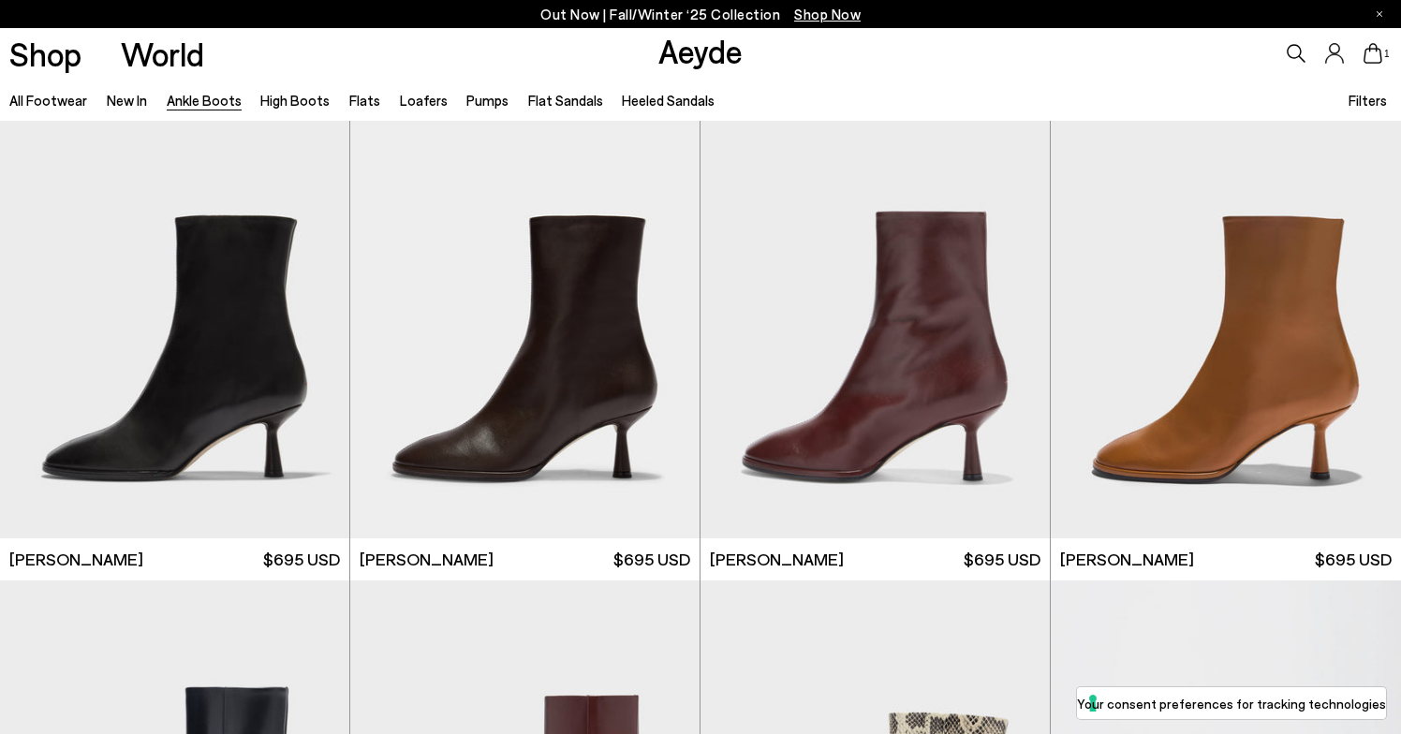
scroll to position [8686, 0]
click at [315, 336] on div "Next slide" at bounding box center [312, 327] width 56 height 56
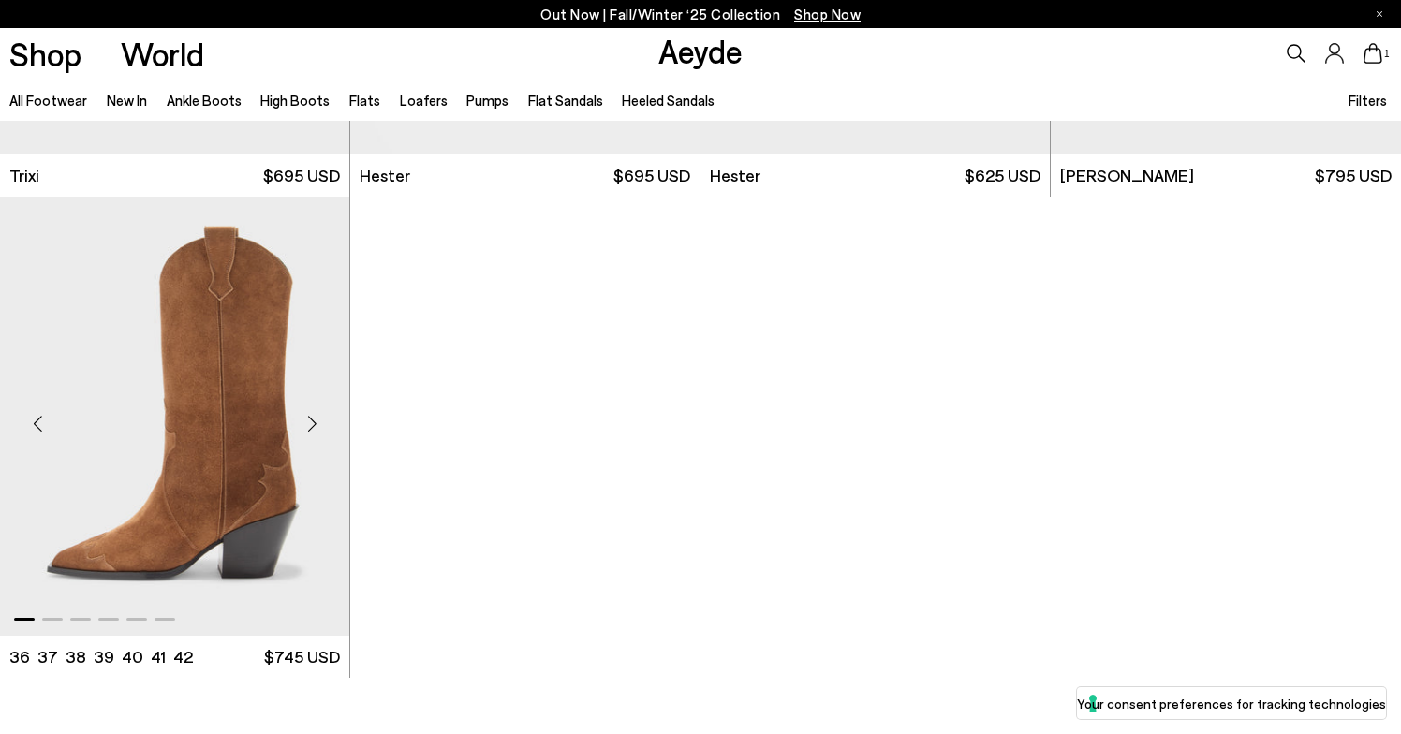
scroll to position [10032, 0]
